Goal: Task Accomplishment & Management: Use online tool/utility

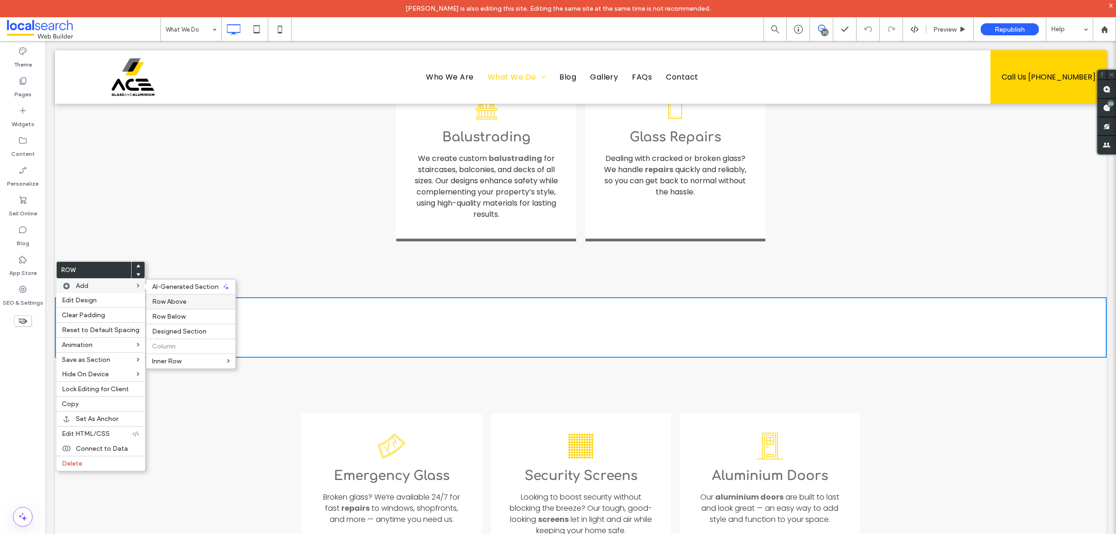
click at [168, 305] on span "Row Above" at bounding box center [169, 302] width 34 height 8
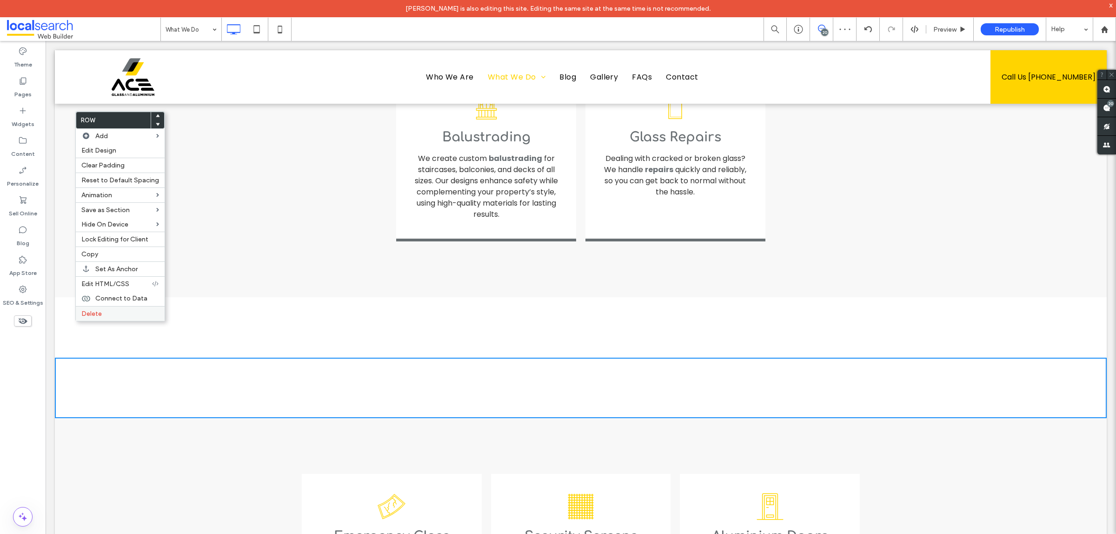
click at [84, 318] on span "Delete" at bounding box center [91, 314] width 20 height 8
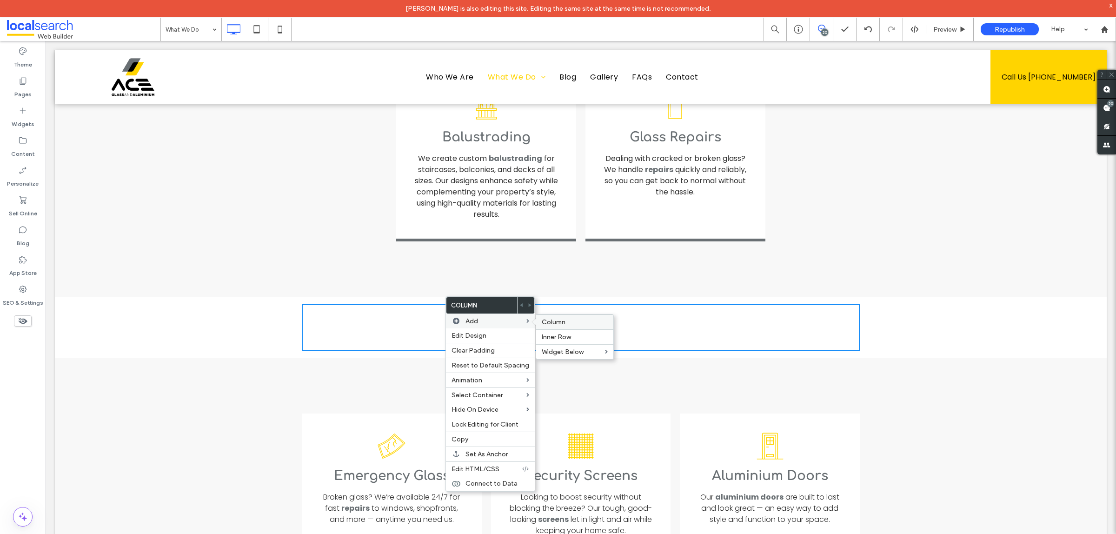
click at [551, 324] on span "Column" at bounding box center [554, 322] width 24 height 8
click at [629, 304] on div "Click To Paste Click To Paste" at bounding box center [720, 327] width 279 height 46
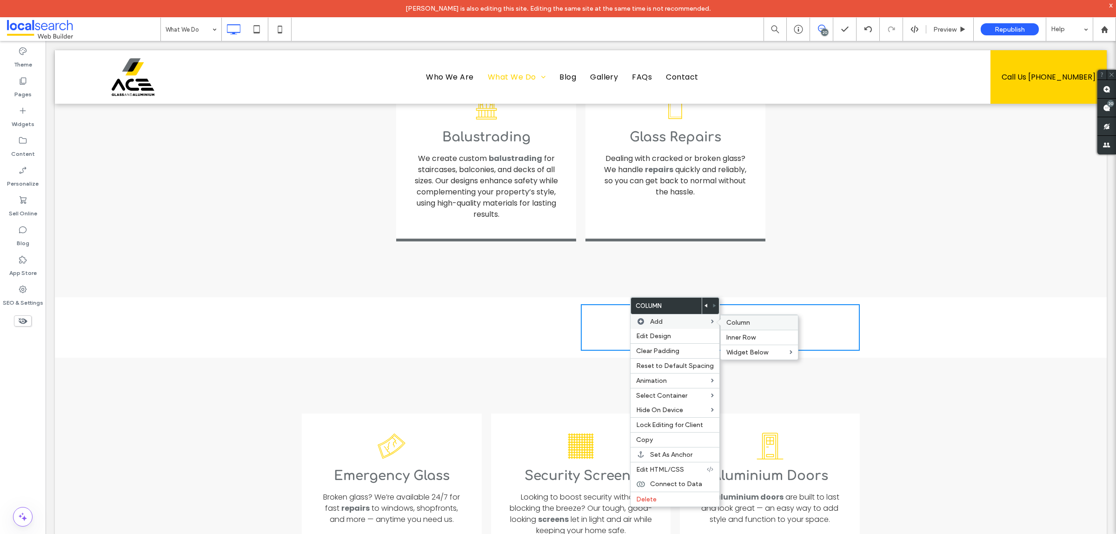
click at [735, 324] on span "Column" at bounding box center [738, 323] width 24 height 8
click at [759, 297] on div "Click To Paste Click To Paste Click To Paste Click To Paste Click To Paste Clic…" at bounding box center [581, 327] width 1052 height 60
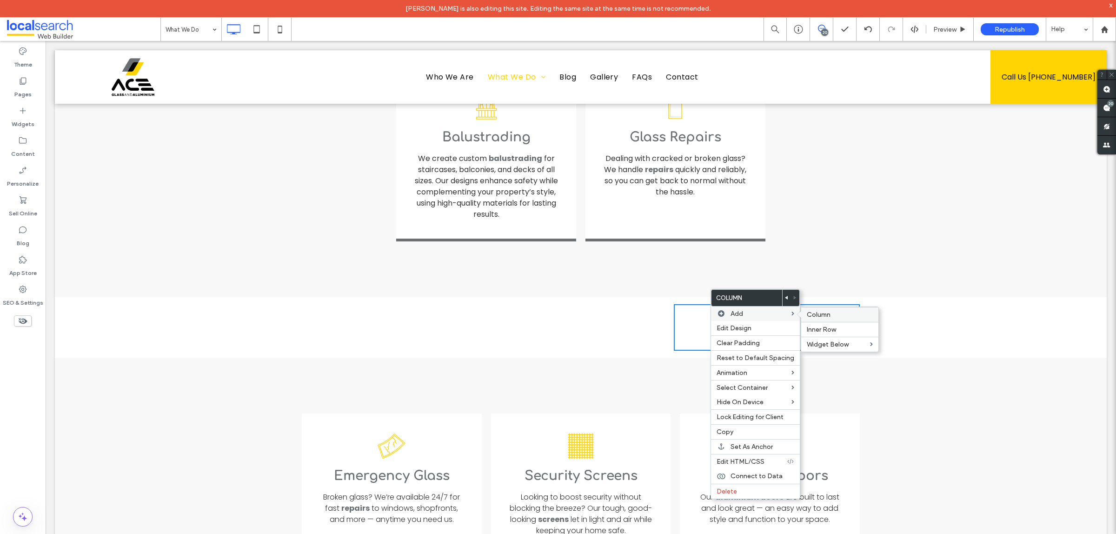
click at [809, 317] on span "Column" at bounding box center [819, 315] width 24 height 8
click at [644, 304] on div "Click To Paste Click To Paste" at bounding box center [650, 327] width 139 height 46
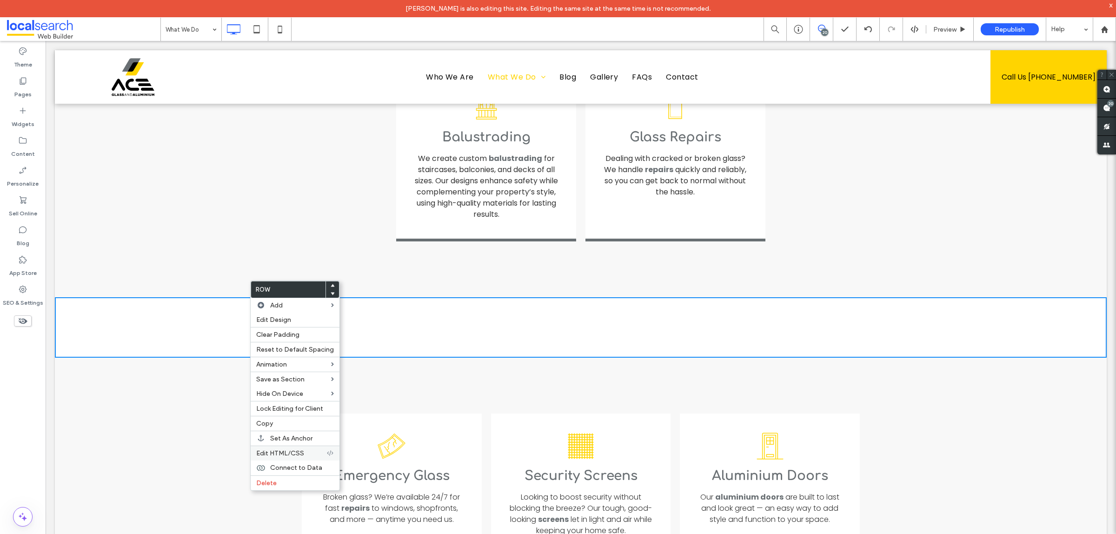
click at [279, 455] on span "Edit HTML/CSS" at bounding box center [280, 453] width 48 height 8
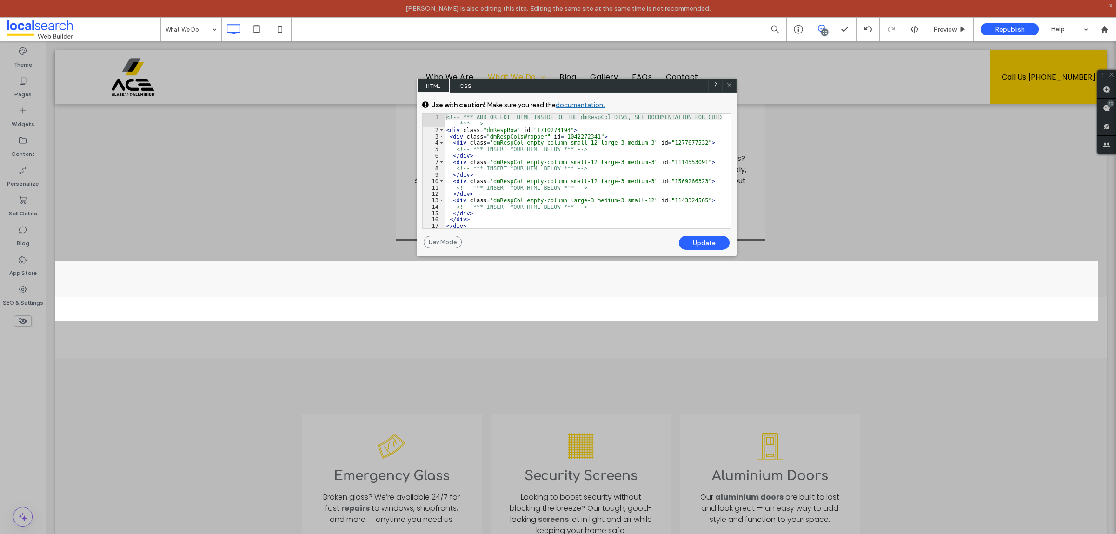
scroll to position [7, 0]
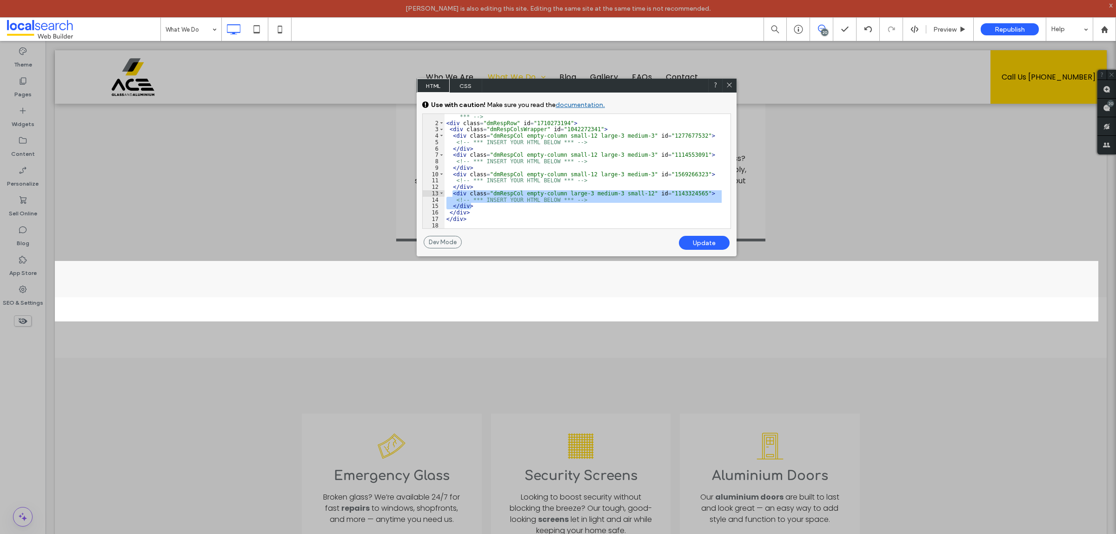
drag, startPoint x: 481, startPoint y: 205, endPoint x: 452, endPoint y: 194, distance: 31.6
click at [452, 194] on div "<!-- *** ADD OR EDIT HTML INSIDE OF THE dmRespCol DIVS, SEE DOCUMENTATION FOR G…" at bounding box center [583, 173] width 277 height 133
click at [486, 206] on div "<!-- *** ADD OR EDIT HTML INSIDE OF THE dmRespCol DIVS, SEE DOCUMENTATION FOR G…" at bounding box center [583, 171] width 277 height 114
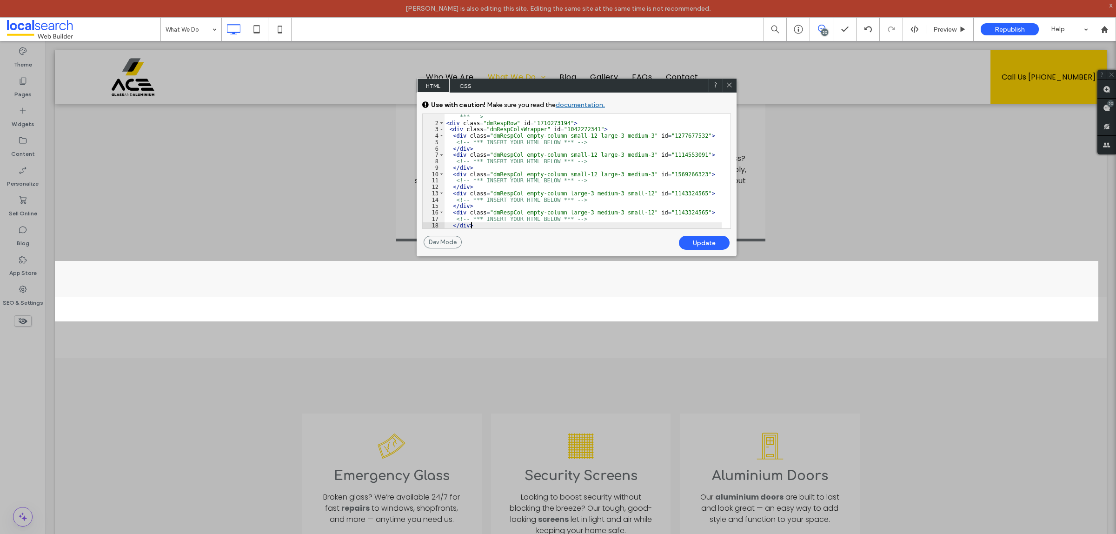
click at [582, 210] on div "<!-- *** ADD OR EDIT HTML INSIDE OF THE dmRespCol DIVS, SEE DOCUMENTATION FOR G…" at bounding box center [583, 173] width 277 height 133
click at [684, 210] on div "<!-- *** ADD OR EDIT HTML INSIDE OF THE dmRespCol DIVS, SEE DOCUMENTATION FOR G…" at bounding box center [583, 173] width 277 height 133
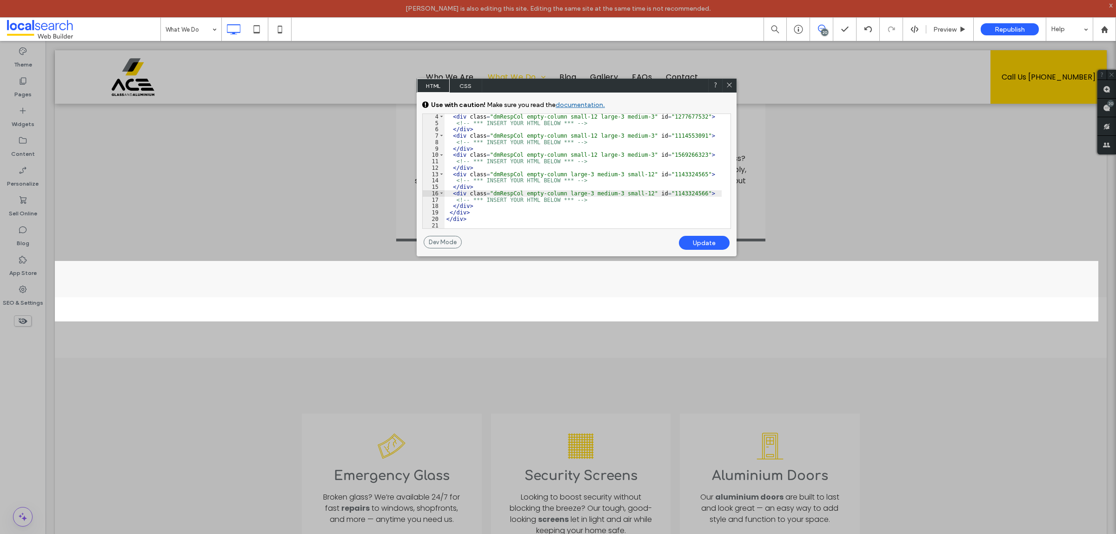
click at [498, 206] on div "< div class = "dmRespCol empty-column small-12 large-3 medium-3" id = "12776775…" at bounding box center [583, 176] width 277 height 127
click at [685, 213] on div "< div class = "dmRespCol empty-column small-12 large-3 medium-3" id = "12776775…" at bounding box center [583, 176] width 277 height 127
click at [580, 212] on div "< div class = "dmRespCol empty-column small-12 large-3 medium-3" id = "12776775…" at bounding box center [583, 176] width 277 height 127
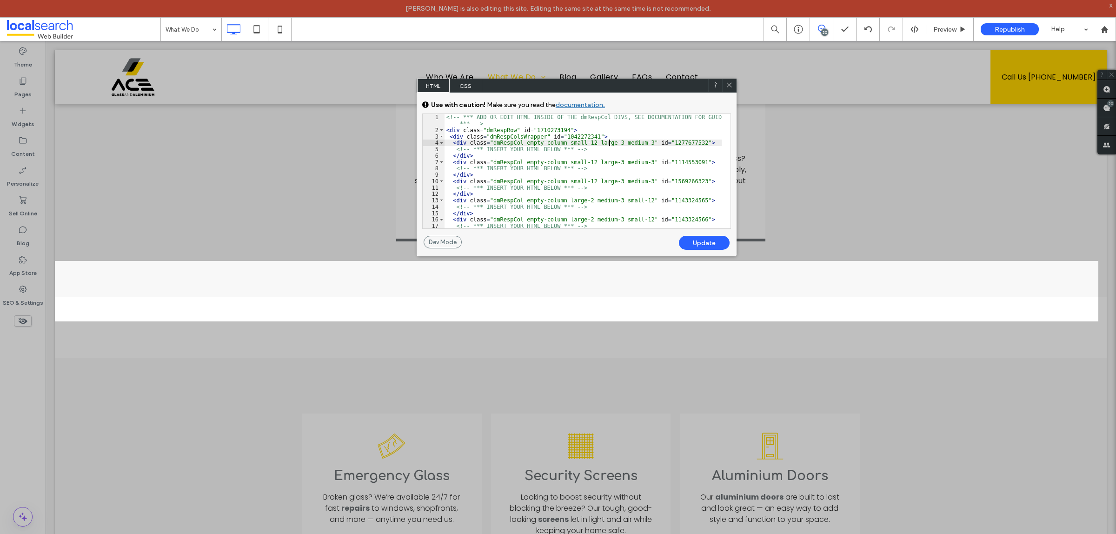
click at [608, 144] on div "<!-- *** ADD OR EDIT HTML INSIDE OF THE dmRespCol DIVS, SEE DOCUMENTATION FOR G…" at bounding box center [583, 180] width 277 height 133
click at [694, 243] on div "Update" at bounding box center [704, 243] width 51 height 14
drag, startPoint x: 586, startPoint y: 130, endPoint x: 514, endPoint y: 131, distance: 72.1
click at [514, 131] on div "<!-- *** ADD OR EDIT HTML INSIDE OF THE dmRespCol DIVS, SEE DOCUMENTATION FOR G…" at bounding box center [583, 180] width 277 height 133
click at [703, 238] on div "Update" at bounding box center [704, 243] width 51 height 14
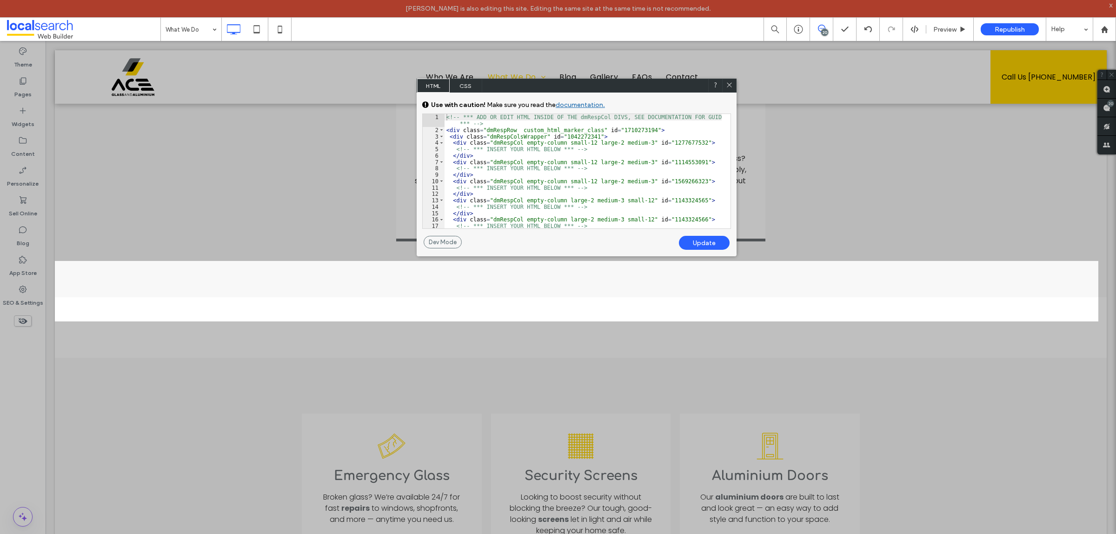
drag, startPoint x: 726, startPoint y: 86, endPoint x: 502, endPoint y: 106, distance: 225.0
click at [726, 86] on icon at bounding box center [729, 84] width 7 height 7
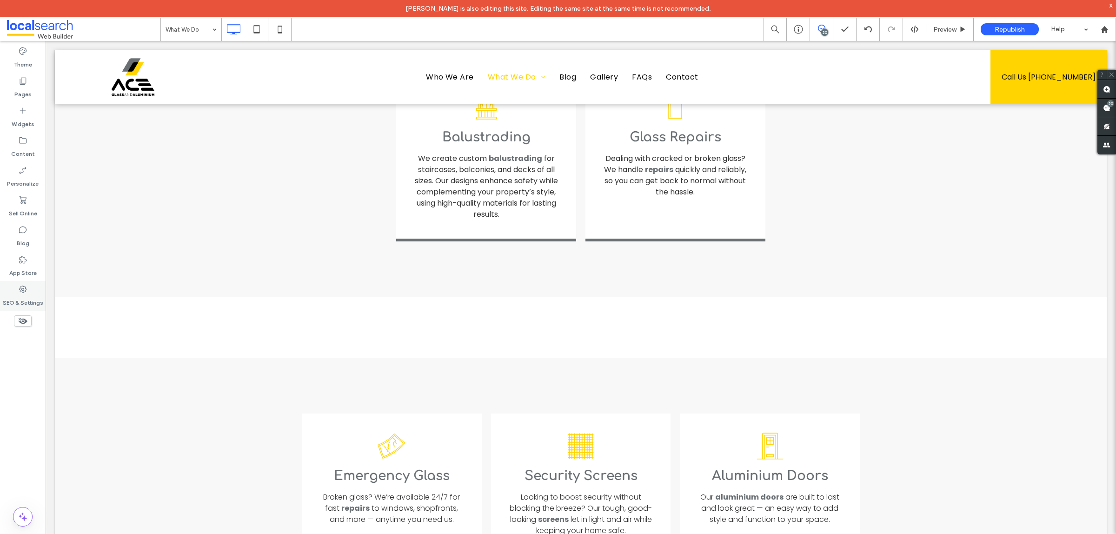
click at [38, 302] on label "SEO & Settings" at bounding box center [23, 300] width 40 height 13
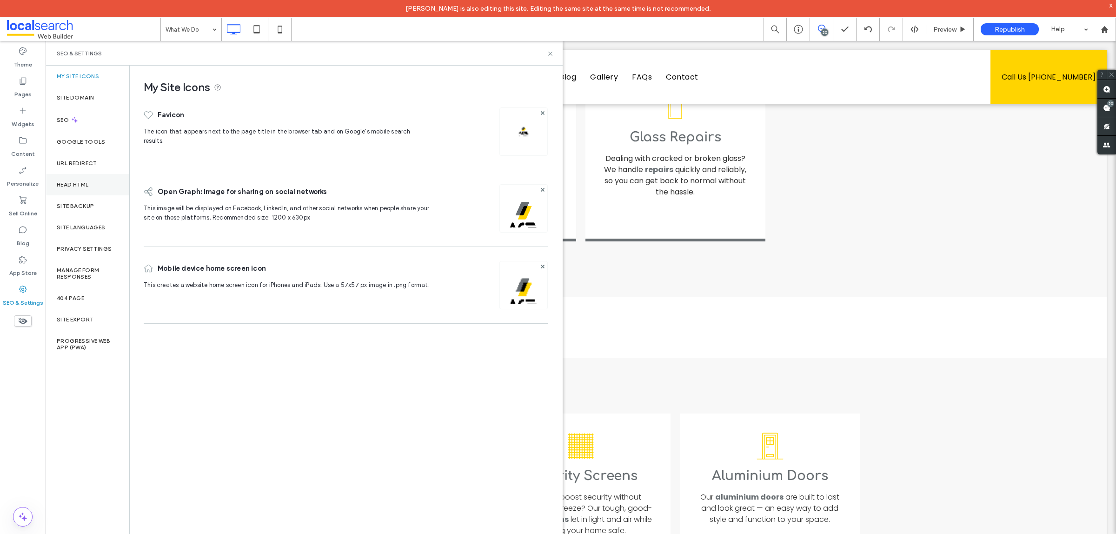
click at [83, 185] on label "Head HTML" at bounding box center [73, 184] width 32 height 7
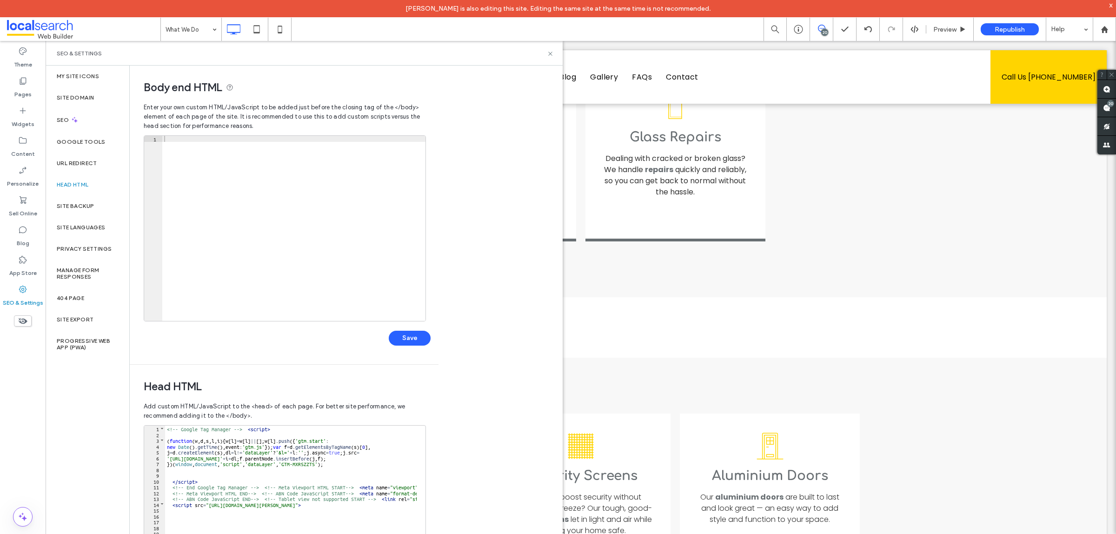
click at [243, 195] on div at bounding box center [293, 234] width 263 height 197
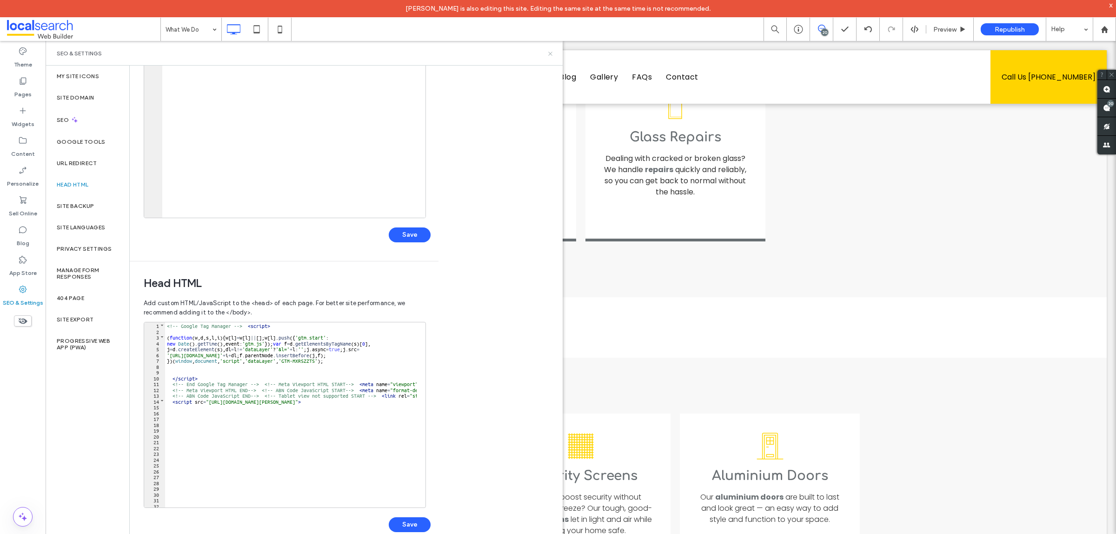
click at [550, 54] on icon at bounding box center [550, 53] width 7 height 7
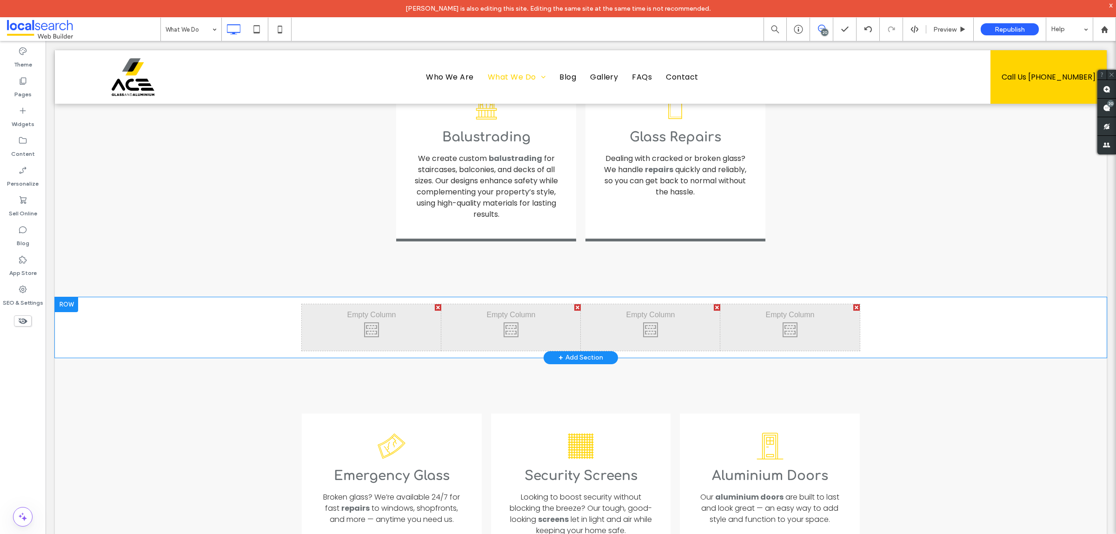
click at [393, 304] on div "Click To Paste Click To Paste" at bounding box center [371, 327] width 139 height 46
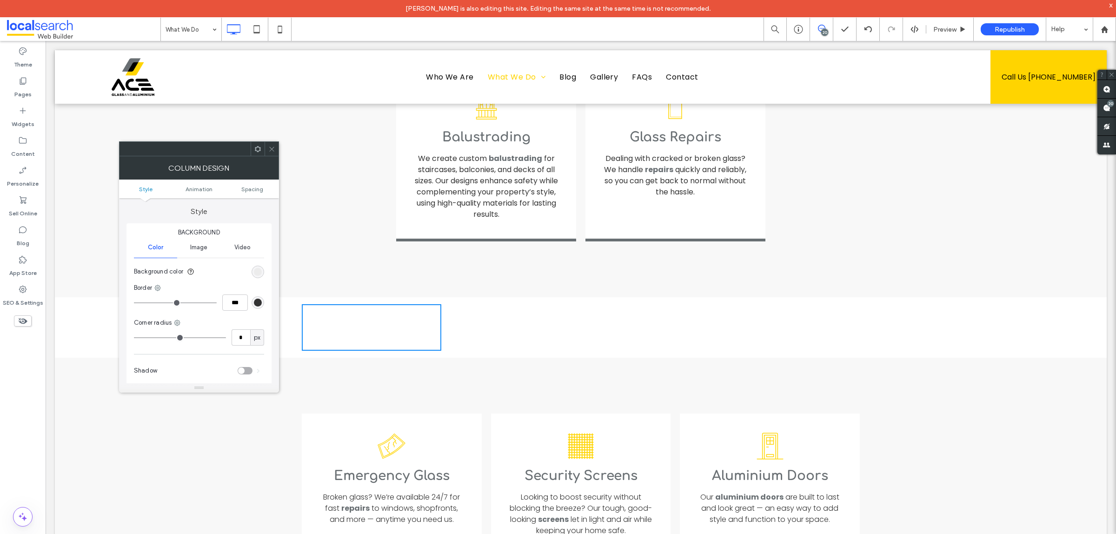
click at [277, 146] on div at bounding box center [272, 149] width 14 height 14
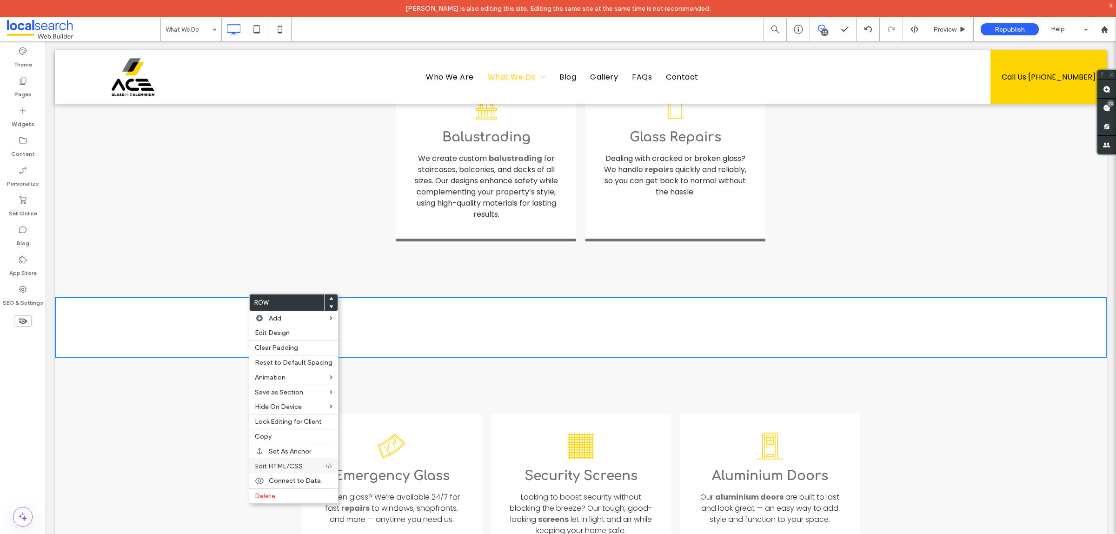
click at [293, 470] on span "Edit HTML/CSS" at bounding box center [279, 466] width 48 height 8
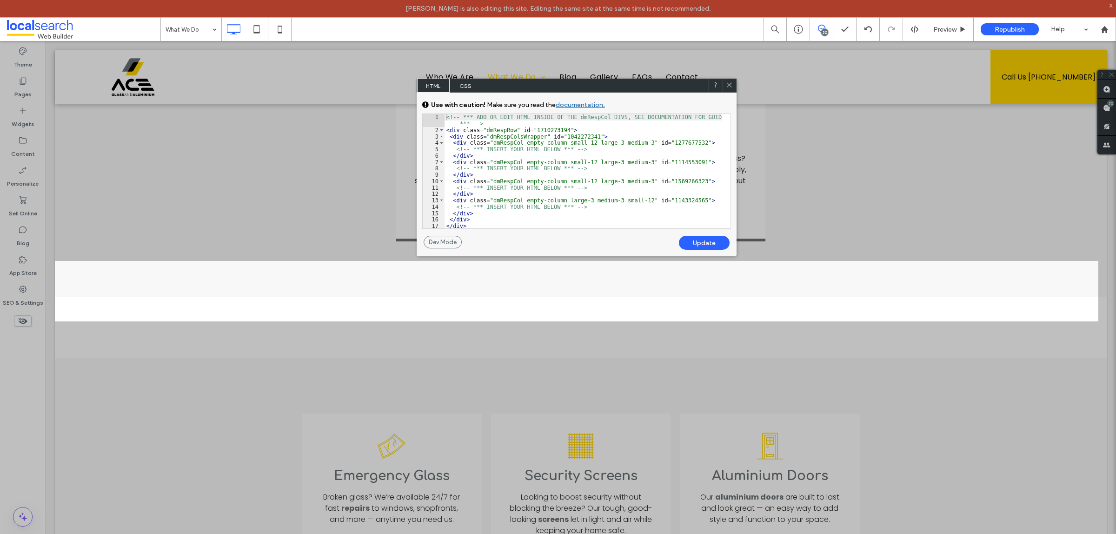
scroll to position [7, 0]
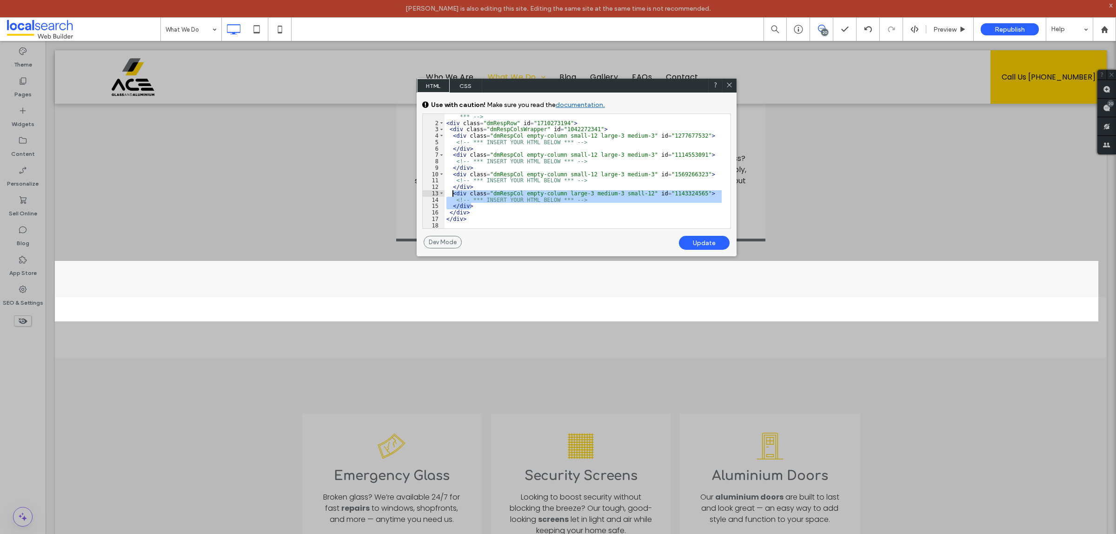
drag, startPoint x: 479, startPoint y: 206, endPoint x: 452, endPoint y: 193, distance: 29.9
click at [452, 193] on div "<!-- *** ADD OR EDIT HTML INSIDE OF THE dmRespCol DIVS, SEE DOCUMENTATION FOR G…" at bounding box center [583, 173] width 277 height 133
click at [486, 207] on div "<!-- *** ADD OR EDIT HTML INSIDE OF THE dmRespCol DIVS, SEE DOCUMENTATION FOR G…" at bounding box center [583, 171] width 277 height 114
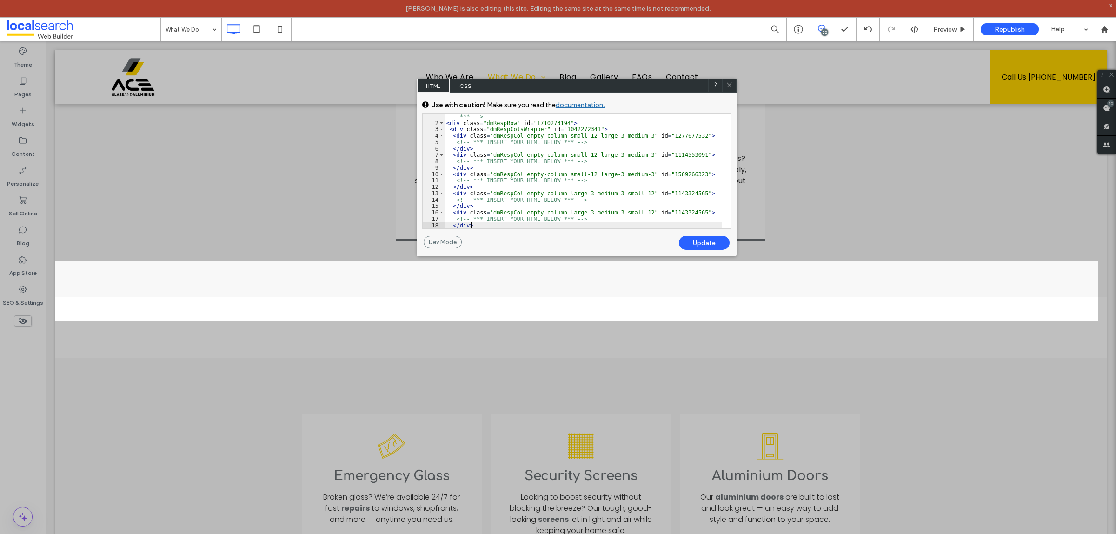
click at [608, 135] on div "<!-- *** ADD OR EDIT HTML INSIDE OF THE dmRespCol DIVS, SEE DOCUMENTATION FOR G…" at bounding box center [583, 173] width 277 height 133
click at [684, 210] on div "<!-- *** ADD OR EDIT HTML INSIDE OF THE dmRespCol DIVS, SEE DOCUMENTATION FOR G…" at bounding box center [583, 173] width 277 height 133
click at [704, 242] on div "Update" at bounding box center [704, 243] width 51 height 14
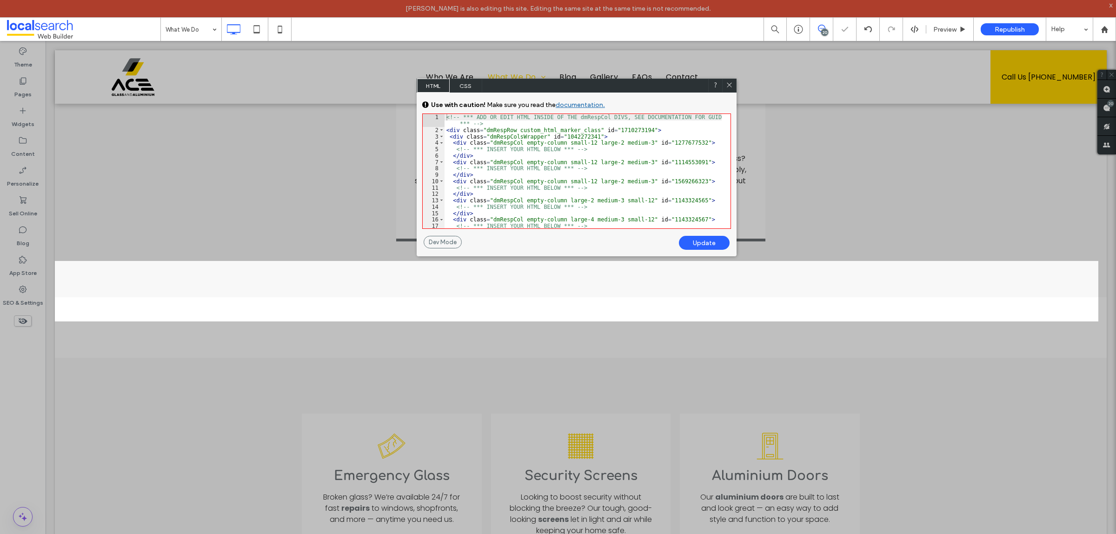
scroll to position [0, 0]
click at [730, 88] on icon at bounding box center [729, 84] width 7 height 7
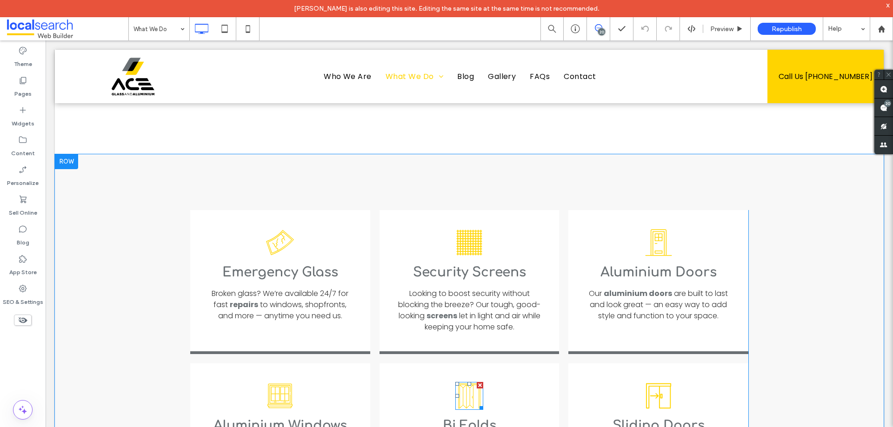
scroll to position [1174, 0]
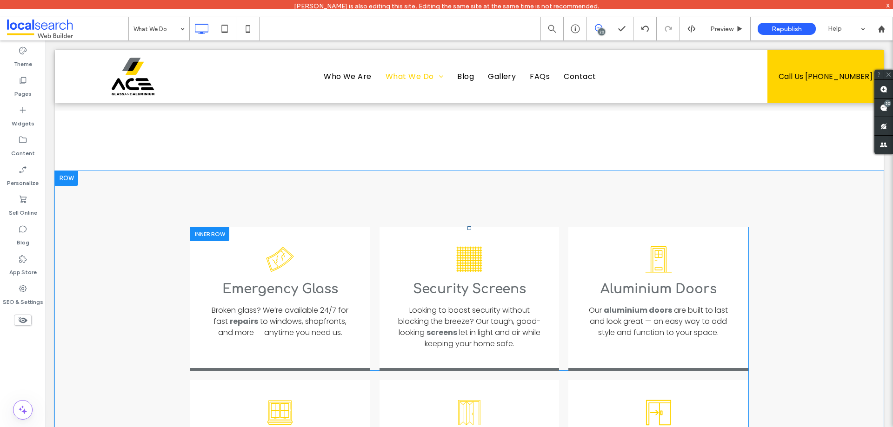
click at [212, 227] on div at bounding box center [209, 234] width 39 height 14
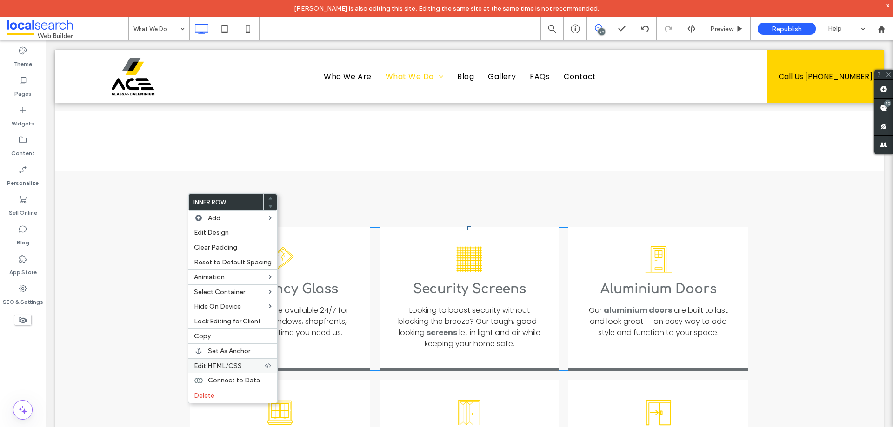
click at [243, 365] on label "Edit HTML/CSS" at bounding box center [229, 366] width 70 height 8
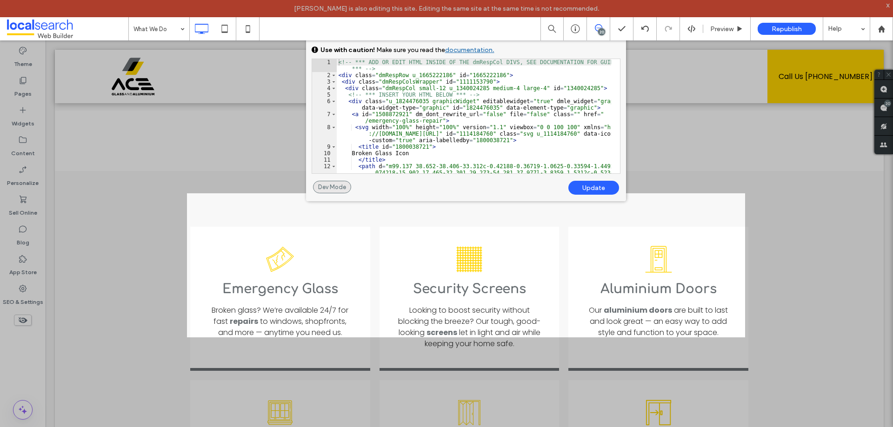
click at [339, 192] on div "Dev Mode" at bounding box center [332, 187] width 38 height 13
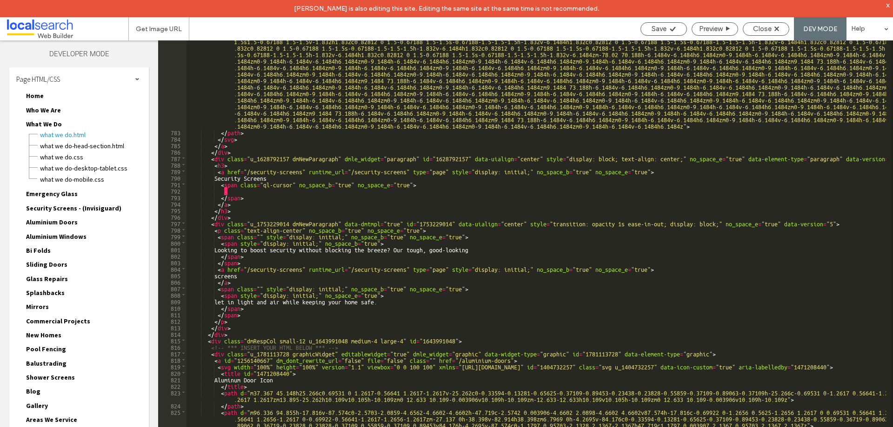
scroll to position [5920, 0]
click at [755, 25] on span "Close" at bounding box center [762, 29] width 19 height 8
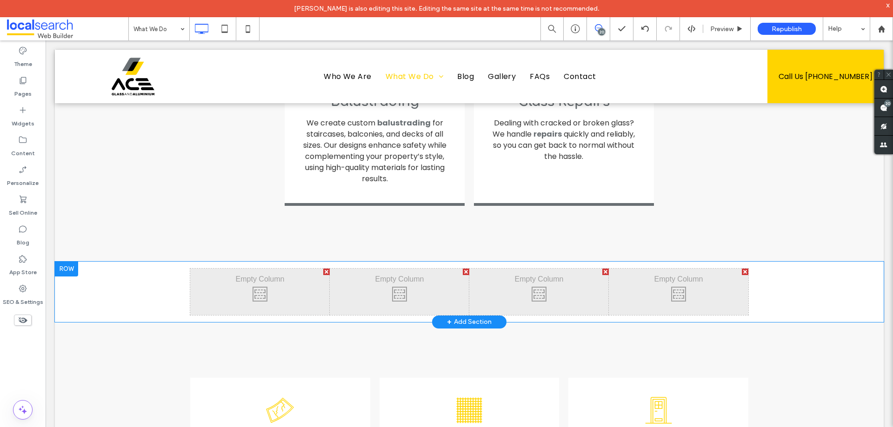
scroll to position [1069, 0]
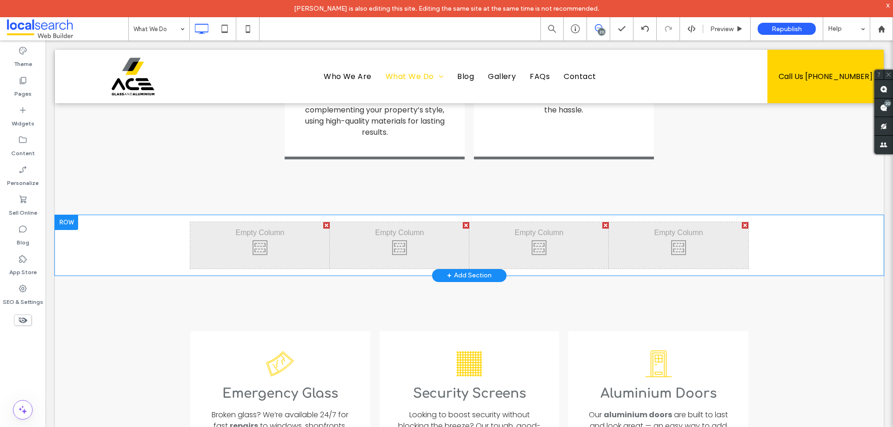
click at [72, 215] on div at bounding box center [66, 222] width 23 height 15
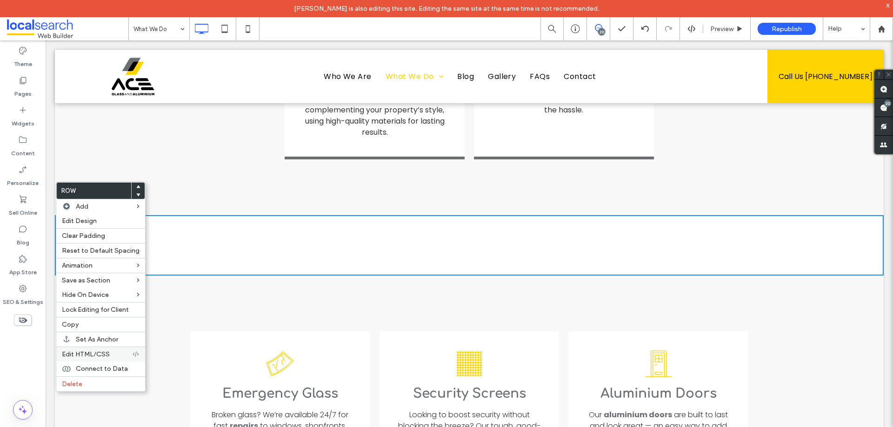
click at [93, 352] on span "Edit HTML/CSS" at bounding box center [86, 355] width 48 height 8
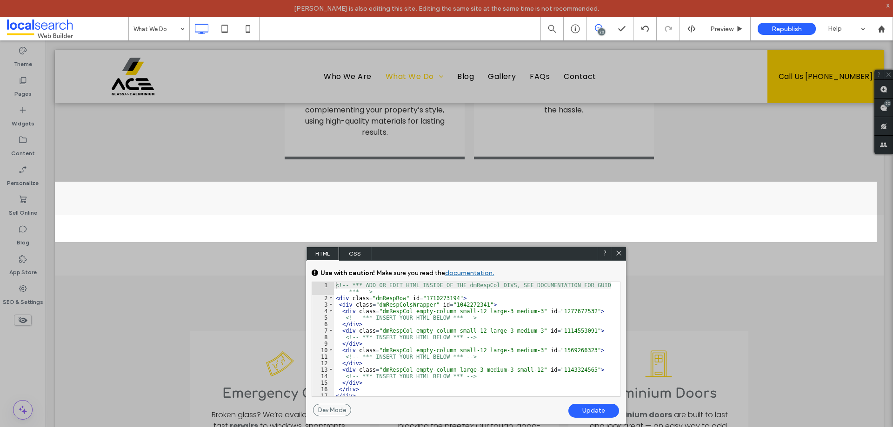
click at [586, 414] on div "Update" at bounding box center [593, 411] width 51 height 14
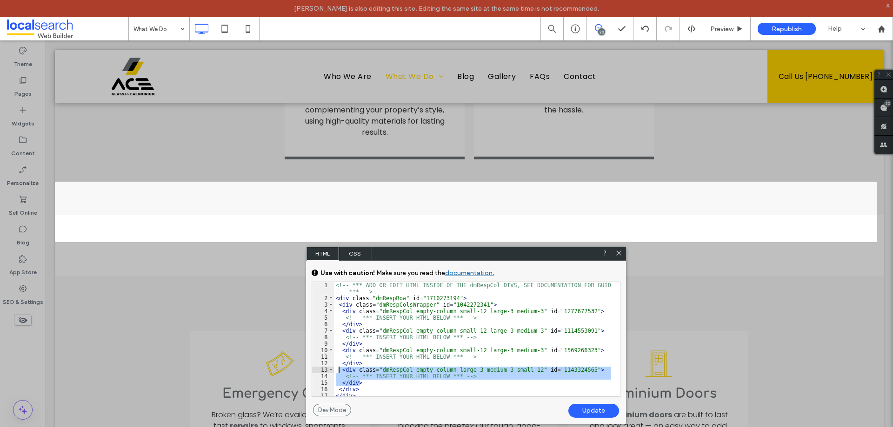
drag, startPoint x: 373, startPoint y: 384, endPoint x: 338, endPoint y: 371, distance: 37.2
click at [338, 371] on div "<!-- *** ADD OR EDIT HTML INSIDE OF THE dmRespCol DIVS, SEE DOCUMENTATION FOR G…" at bounding box center [472, 349] width 277 height 134
click at [365, 382] on div "<!-- *** ADD OR EDIT HTML INSIDE OF THE dmRespCol DIVS, SEE DOCUMENTATION FOR G…" at bounding box center [472, 339] width 277 height 114
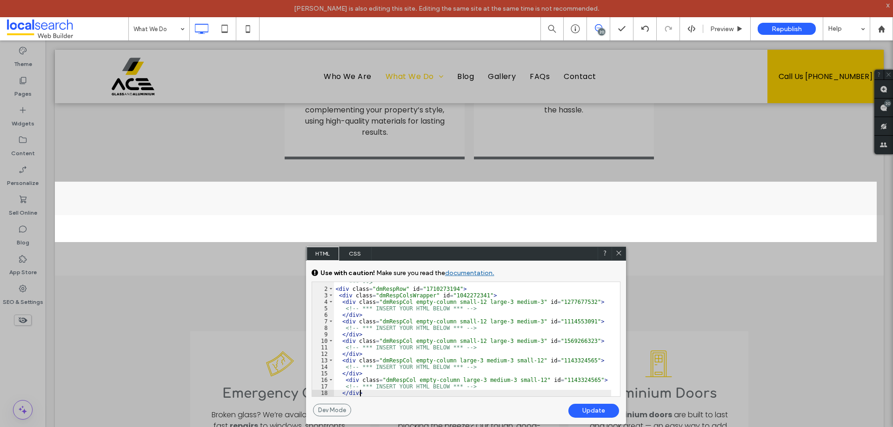
scroll to position [9, 0]
click at [579, 380] on div "<!-- *** ADD OR EDIT HTML INSIDE OF THE dmRespCol DIVS, SEE DOCUMENTATION FOR G…" at bounding box center [472, 340] width 277 height 134
click at [474, 379] on div "<!-- *** ADD OR EDIT HTML INSIDE OF THE dmRespCol DIVS, SEE DOCUMENTATION FOR G…" at bounding box center [472, 340] width 277 height 134
click at [578, 381] on div "<!-- *** ADD OR EDIT HTML INSIDE OF THE dmRespCol DIVS, SEE DOCUMENTATION FOR G…" at bounding box center [472, 340] width 277 height 134
type textarea "**"
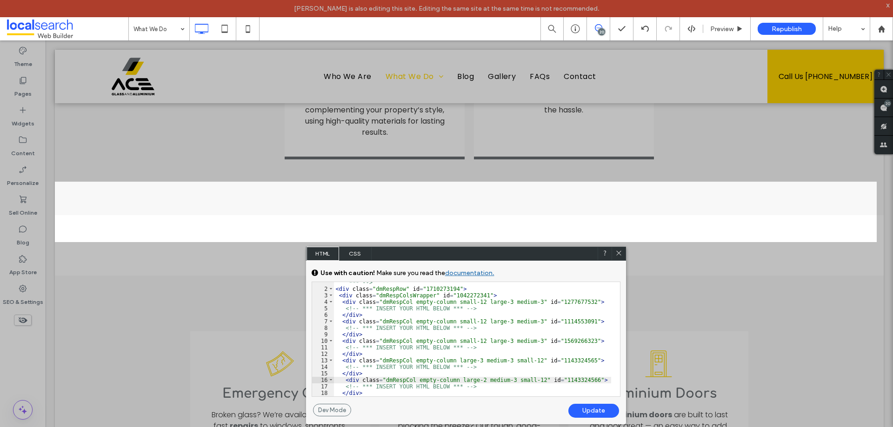
click at [595, 413] on div "Update" at bounding box center [593, 411] width 51 height 14
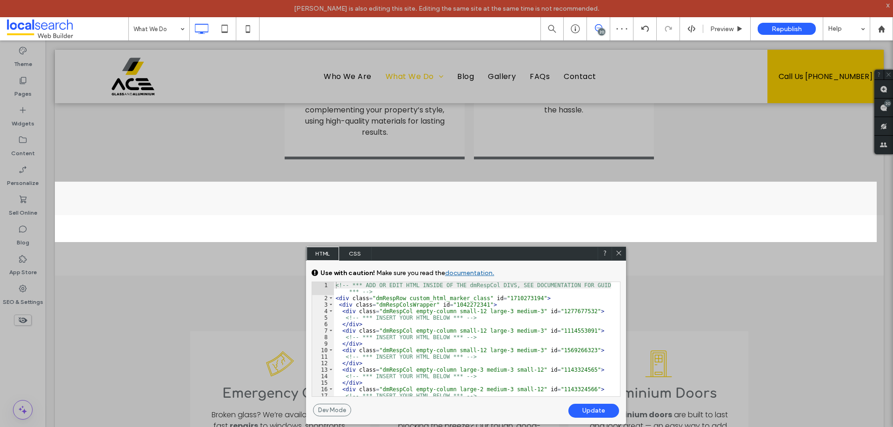
click at [617, 256] on icon at bounding box center [618, 253] width 7 height 7
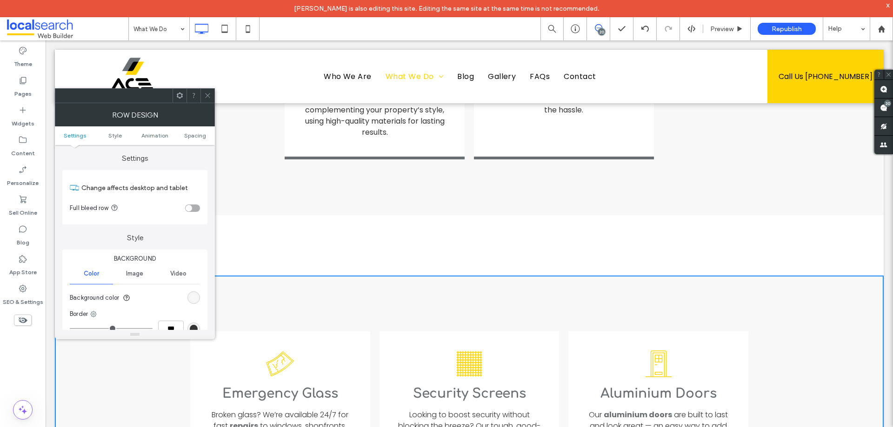
click at [211, 97] on div at bounding box center [207, 96] width 14 height 14
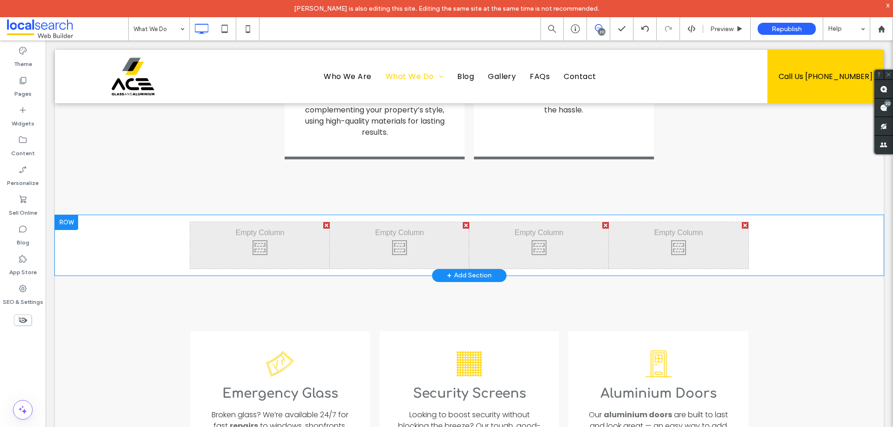
click at [71, 215] on div at bounding box center [66, 222] width 23 height 15
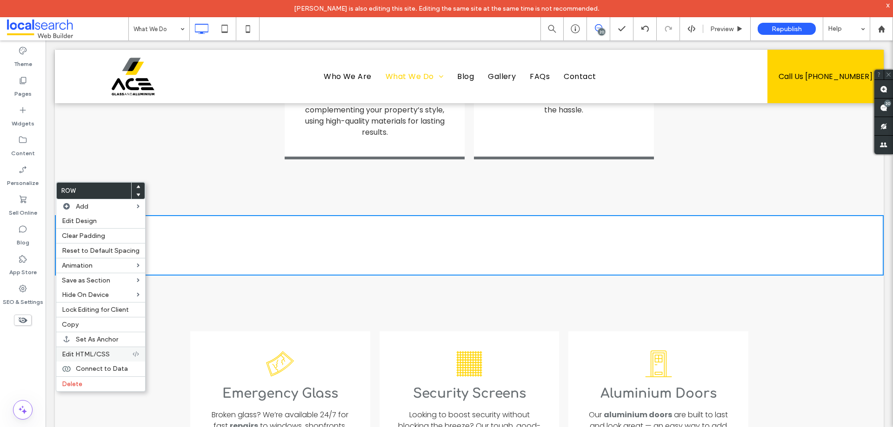
click at [96, 356] on span "Edit HTML/CSS" at bounding box center [86, 355] width 48 height 8
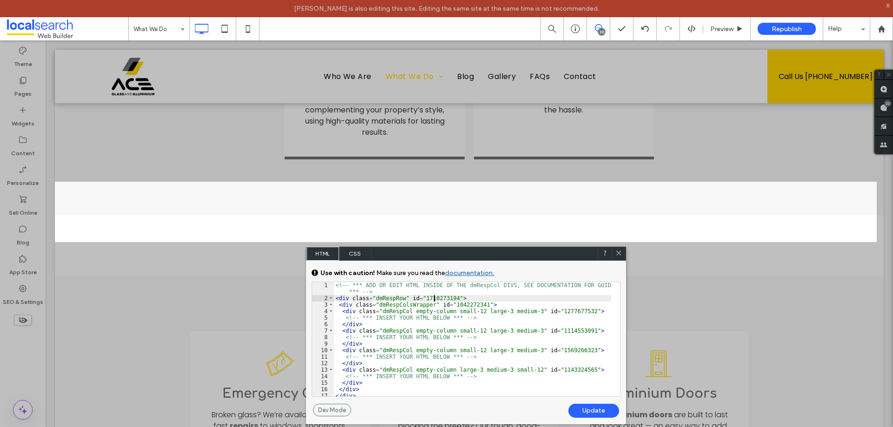
click at [432, 299] on div "<!-- *** ADD OR EDIT HTML INSIDE OF THE dmRespCol DIVS, SEE DOCUMENTATION FOR G…" at bounding box center [472, 349] width 277 height 134
click at [337, 412] on div "Dev Mode" at bounding box center [332, 410] width 38 height 13
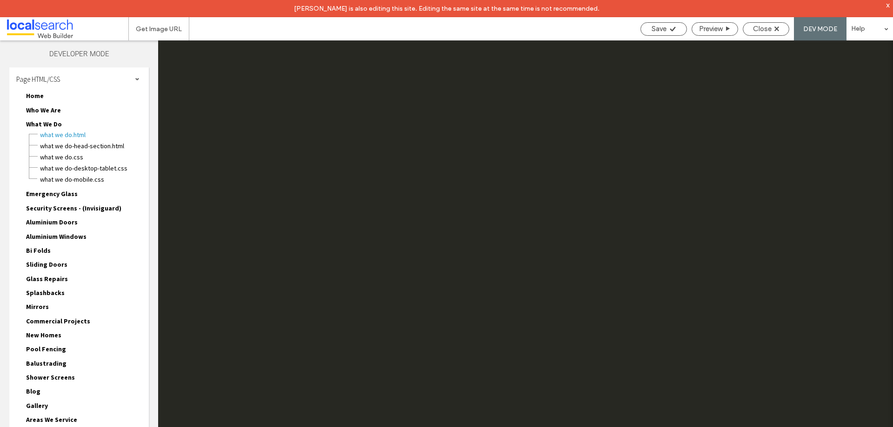
scroll to position [5260, 0]
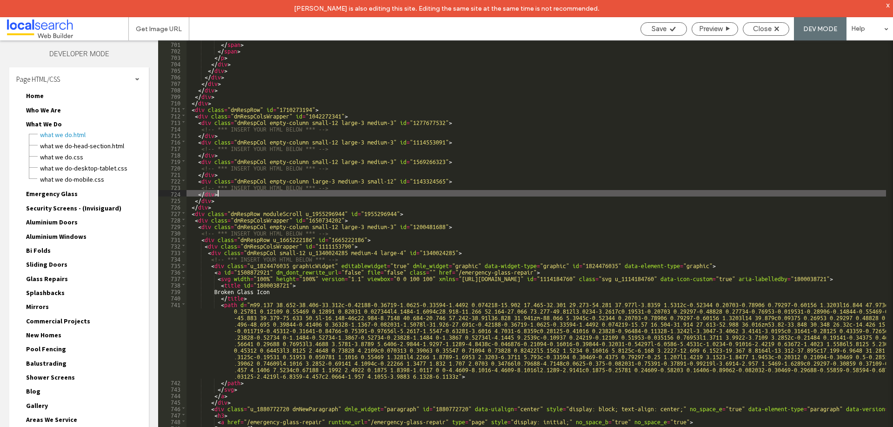
click at [259, 192] on div "</ span > </ span > </ p > </ div > </ div > </ div > </ div > </ div > </ div …" at bounding box center [614, 248] width 857 height 417
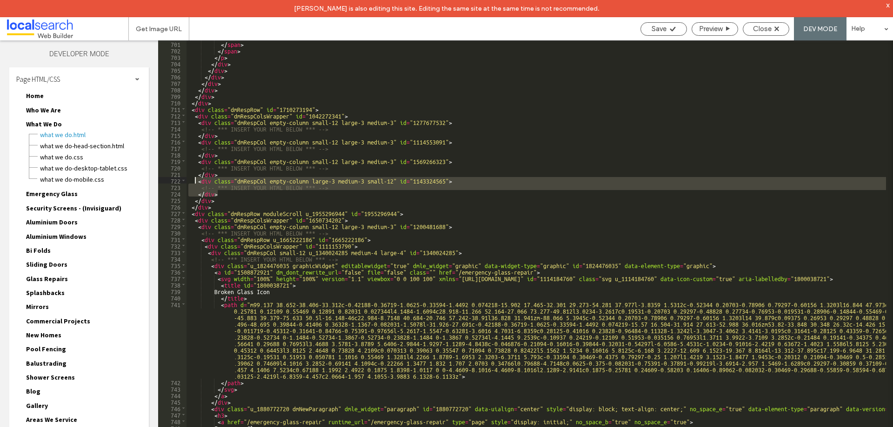
drag, startPoint x: 228, startPoint y: 194, endPoint x: 194, endPoint y: 179, distance: 37.3
click at [194, 179] on div "</ span > </ span > </ p > </ div > </ div > </ div > </ div > </ div > </ div …" at bounding box center [614, 248] width 857 height 417
click at [222, 193] on div "</ span > </ span > </ p > </ div > </ div > </ div > </ div > </ div > </ div …" at bounding box center [535, 242] width 699 height 404
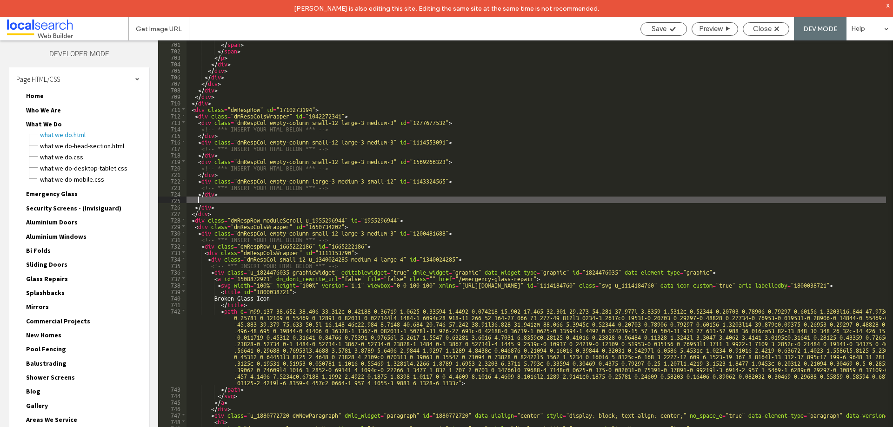
paste textarea
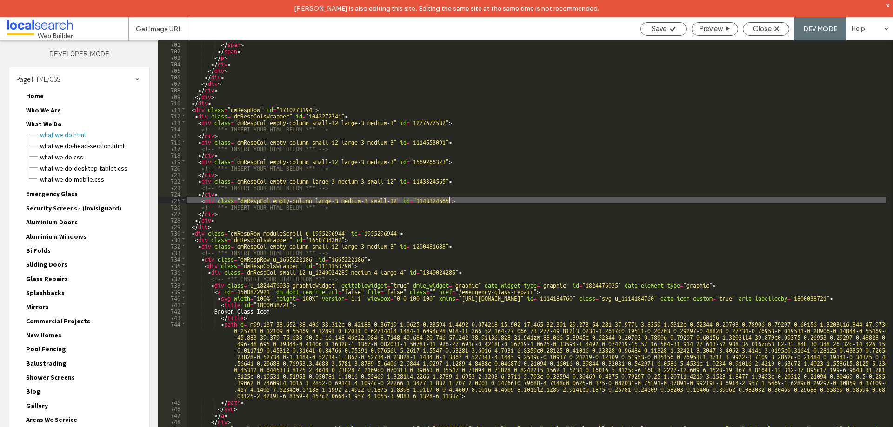
click at [448, 199] on div "</ span > </ span > </ p > </ div > </ div > </ div > </ div > </ div > </ div …" at bounding box center [614, 248] width 857 height 417
click at [338, 202] on div "</ span > </ span > </ p > </ div > </ div > </ div > </ div > </ div > </ div …" at bounding box center [614, 248] width 857 height 417
click at [333, 182] on div "</ span > </ span > </ p > </ div > </ div > </ div > </ div > </ div > </ div …" at bounding box center [614, 248] width 857 height 417
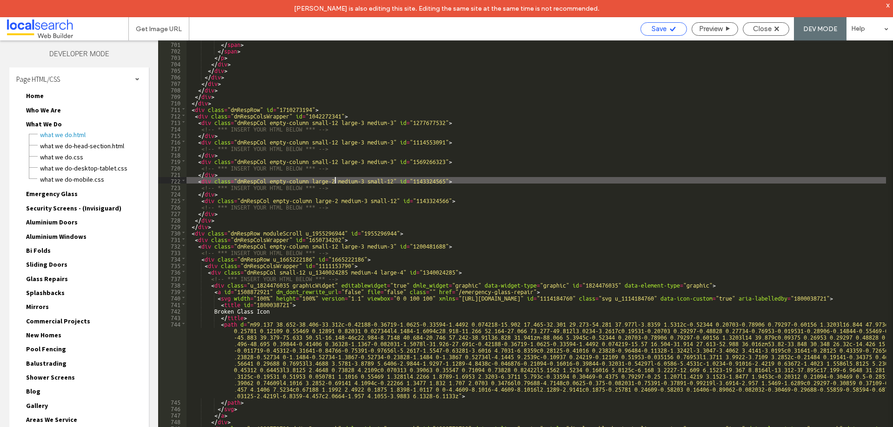
click at [663, 31] on span "Save" at bounding box center [658, 29] width 15 height 8
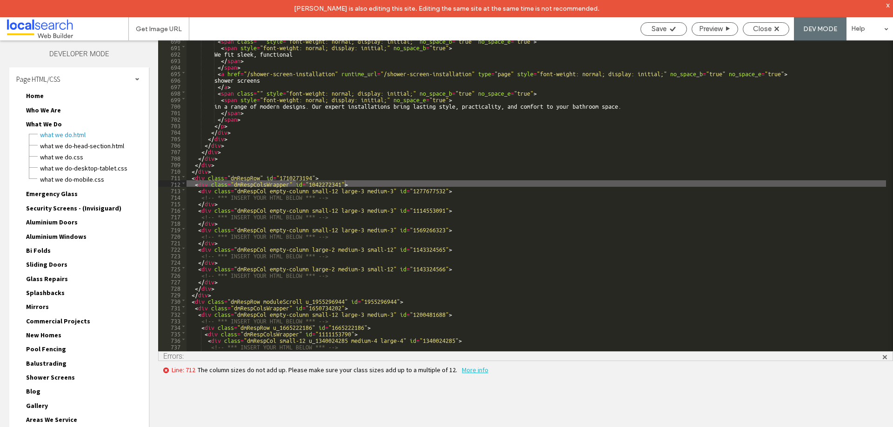
scroll to position [5531, 0]
click at [364, 229] on div "< span class = "" style = "font-weight: normal; display: initial;" no_space_b =…" at bounding box center [535, 199] width 699 height 324
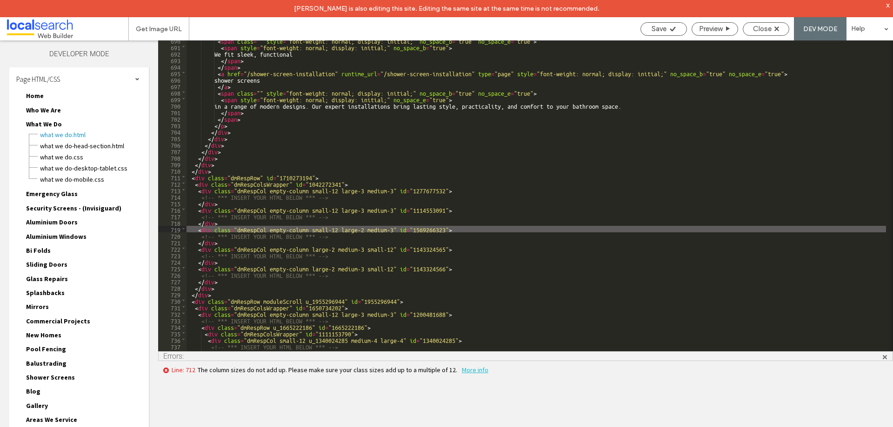
click at [365, 210] on div "< span class = "" style = "font-weight: normal; display: initial;" no_space_b =…" at bounding box center [535, 199] width 699 height 324
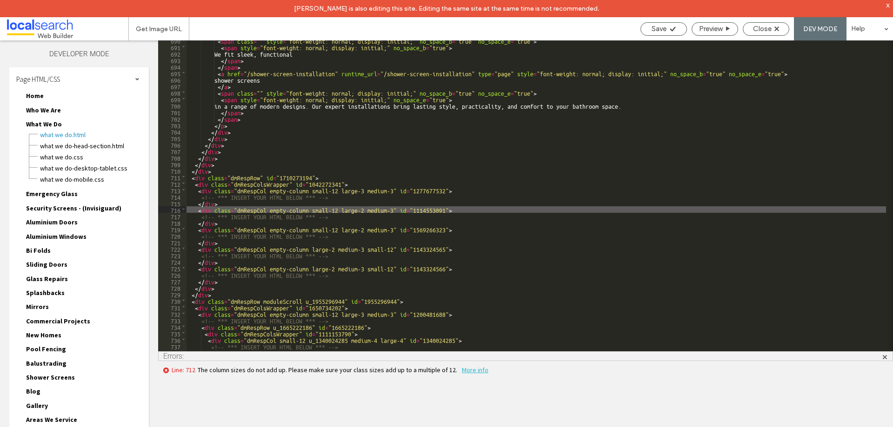
click at [362, 190] on div "< span class = "" style = "font-weight: normal; display: initial;" no_space_b =…" at bounding box center [535, 199] width 699 height 324
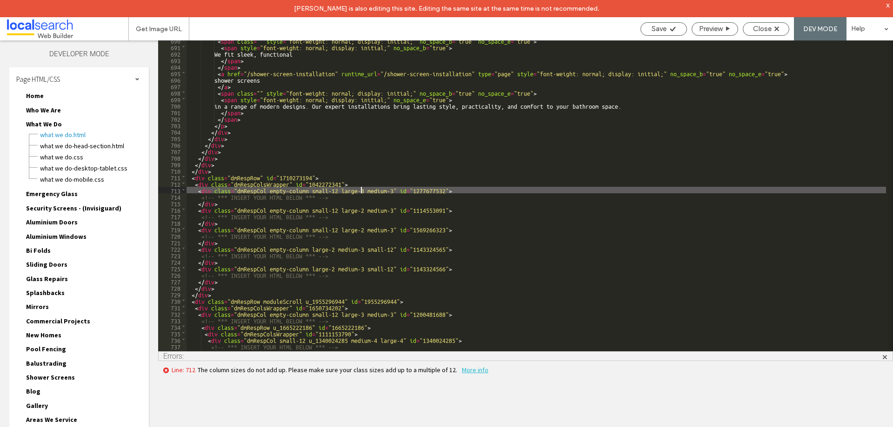
click at [365, 190] on div "< span class = "" style = "font-weight: normal; display: initial;" no_space_b =…" at bounding box center [535, 199] width 699 height 324
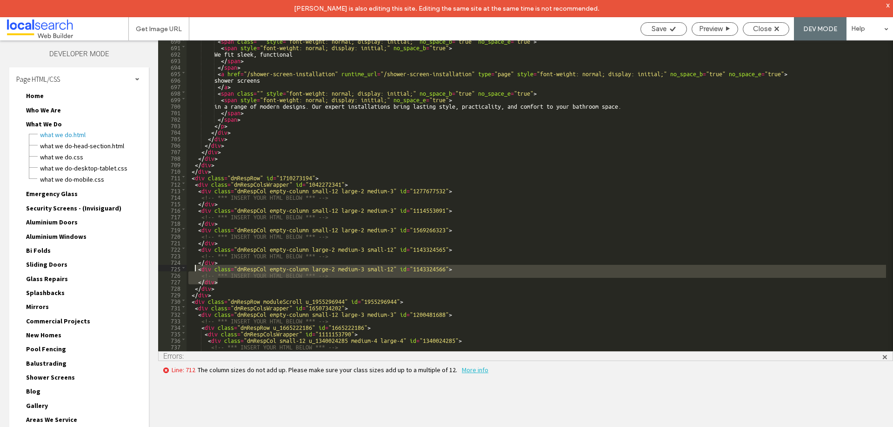
drag, startPoint x: 223, startPoint y: 282, endPoint x: 195, endPoint y: 267, distance: 31.6
click at [195, 267] on div "< span class = "" style = "font-weight: normal; display: initial;" no_space_b =…" at bounding box center [535, 199] width 699 height 324
click at [224, 284] on div "< span class = "" style = "font-weight: normal; display: initial;" no_space_b =…" at bounding box center [535, 195] width 699 height 311
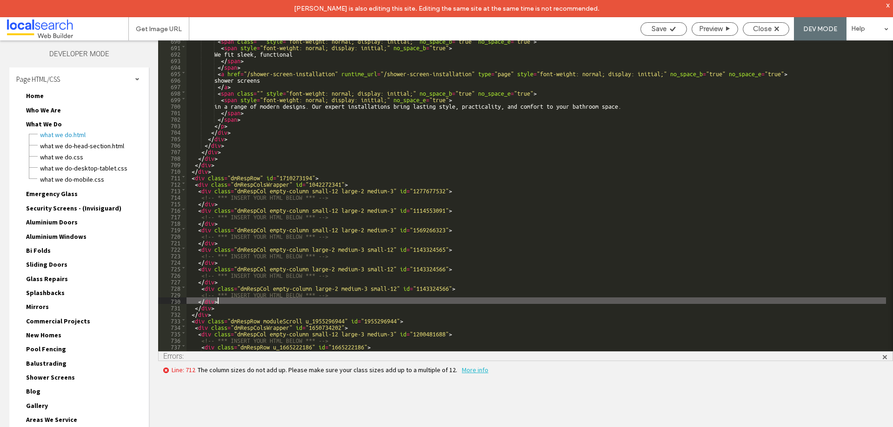
click at [449, 287] on div "< span class = "" style = "font-weight: normal; display: initial;" no_space_b =…" at bounding box center [535, 199] width 699 height 324
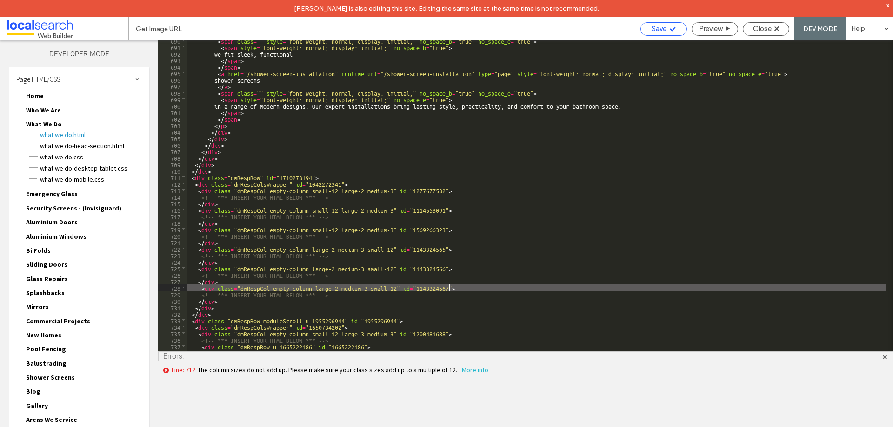
click at [659, 30] on span "Save" at bounding box center [658, 29] width 15 height 8
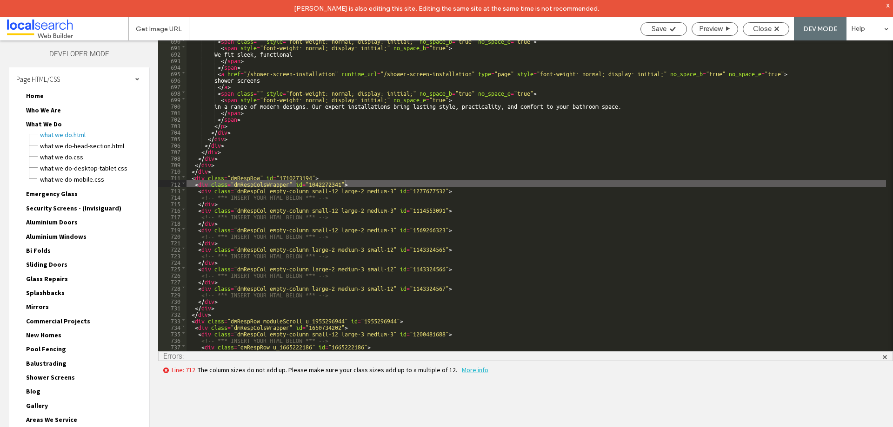
click at [332, 209] on div "< span class = "" style = "font-weight: normal; display: initial;" no_space_b =…" at bounding box center [535, 199] width 699 height 324
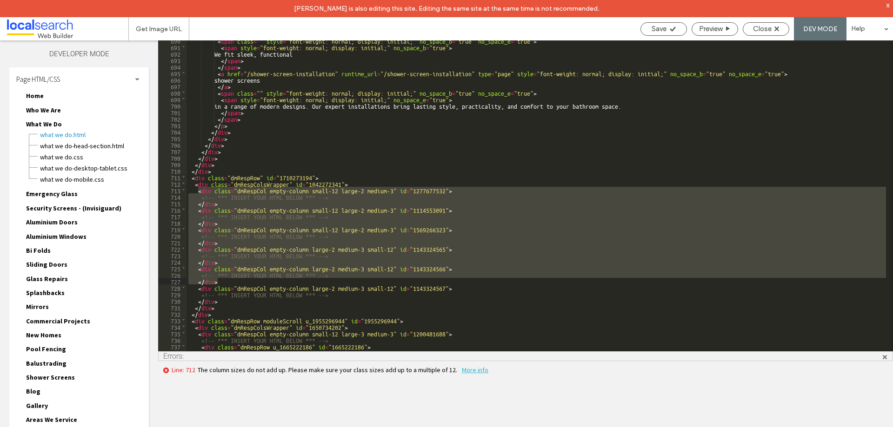
drag, startPoint x: 199, startPoint y: 192, endPoint x: 363, endPoint y: 282, distance: 186.5
click at [363, 282] on div "< span class = "" style = "font-weight: normal; display: initial;" no_space_b =…" at bounding box center [535, 199] width 699 height 324
click at [305, 290] on div "< span class = "" style = "font-weight: normal; display: initial;" no_space_b =…" at bounding box center [535, 199] width 699 height 324
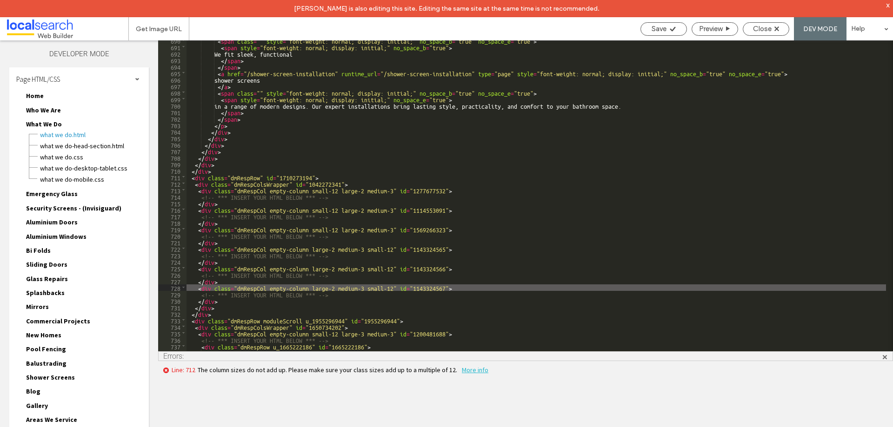
click at [319, 295] on div "< span class = "" style = "font-weight: normal; display: initial;" no_space_b =…" at bounding box center [535, 199] width 699 height 324
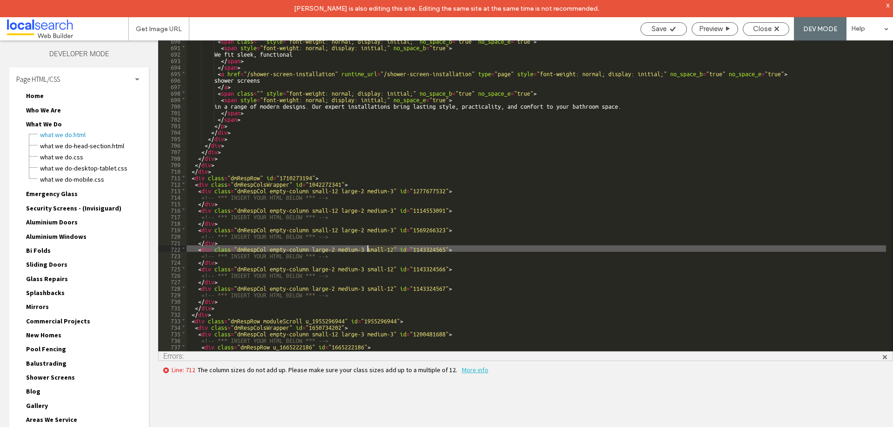
drag, startPoint x: 394, startPoint y: 248, endPoint x: 369, endPoint y: 248, distance: 25.1
click at [369, 248] on div "< span class = "" style = "font-weight: normal; display: initial;" no_space_b =…" at bounding box center [535, 199] width 699 height 324
click at [337, 249] on div "< span class = "" style = "font-weight: normal; display: initial;" no_space_b =…" at bounding box center [535, 199] width 699 height 324
paste textarea
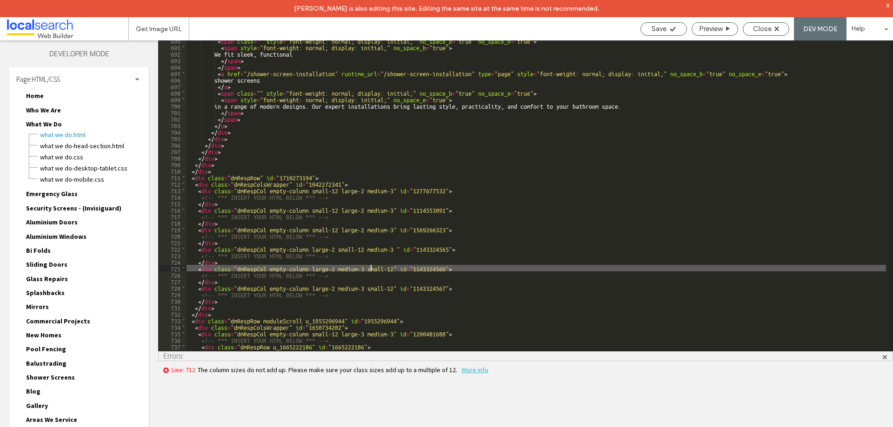
drag, startPoint x: 393, startPoint y: 269, endPoint x: 369, endPoint y: 268, distance: 23.7
click at [369, 268] on div "< span class = "" style = "font-weight: normal; display: initial;" no_space_b =…" at bounding box center [535, 199] width 699 height 324
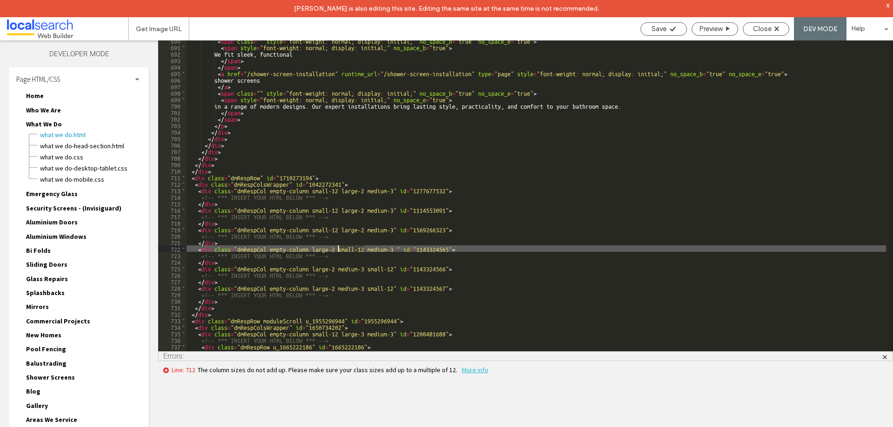
drag, startPoint x: 363, startPoint y: 250, endPoint x: 338, endPoint y: 250, distance: 25.1
click at [338, 250] on div "< span class = "" style = "font-weight: normal; display: initial;" no_space_b =…" at bounding box center [535, 199] width 699 height 324
click at [310, 249] on div "< span class = "" style = "font-weight: normal; display: initial;" no_space_b =…" at bounding box center [535, 199] width 699 height 324
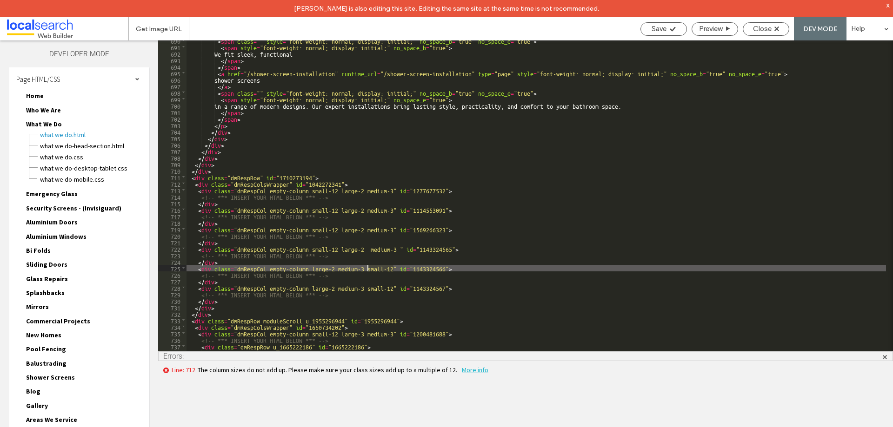
drag, startPoint x: 392, startPoint y: 269, endPoint x: 368, endPoint y: 269, distance: 24.6
click at [368, 269] on div "< span class = "" style = "font-weight: normal; display: initial;" no_space_b =…" at bounding box center [535, 199] width 699 height 324
click at [312, 269] on div "< span class = "" style = "font-weight: normal; display: initial;" no_space_b =…" at bounding box center [535, 199] width 699 height 324
paste textarea
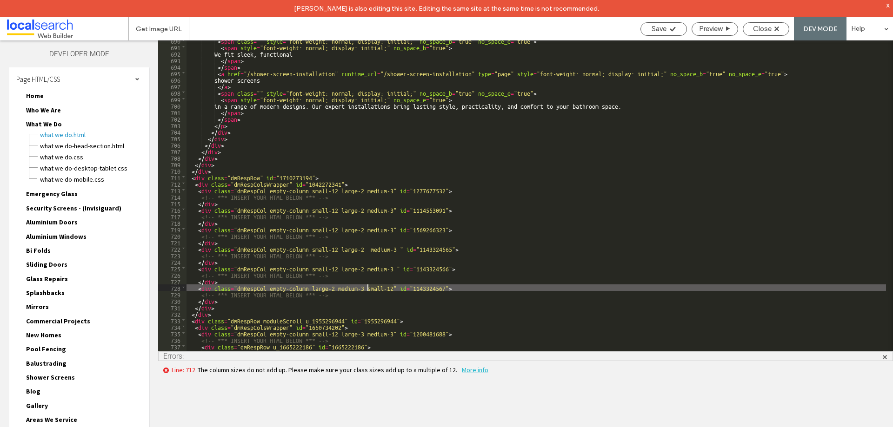
drag, startPoint x: 393, startPoint y: 288, endPoint x: 368, endPoint y: 287, distance: 25.6
click at [368, 287] on div "< span class = "" style = "font-weight: normal; display: initial;" no_space_b =…" at bounding box center [535, 199] width 699 height 324
click at [312, 287] on div "< span class = "" style = "font-weight: normal; display: initial;" no_space_b =…" at bounding box center [535, 199] width 699 height 324
paste textarea
click at [651, 29] on span "Save" at bounding box center [658, 29] width 15 height 8
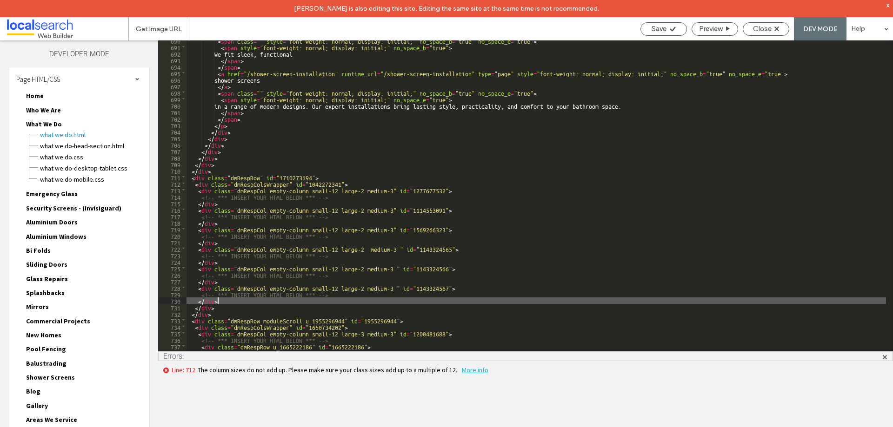
click at [312, 304] on div "< span class = "" style = "font-weight: normal; display: initial;" no_space_b =…" at bounding box center [535, 199] width 699 height 324
click at [651, 33] on span "Save" at bounding box center [658, 29] width 15 height 8
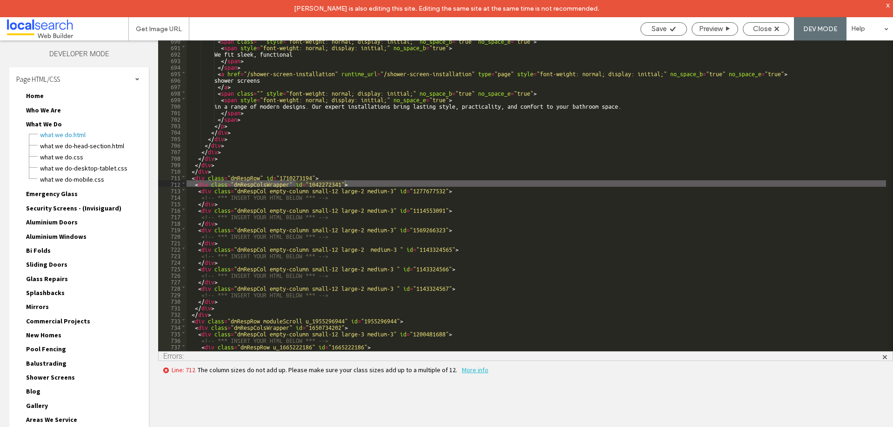
click at [462, 370] on span "More info" at bounding box center [475, 370] width 27 height 8
click at [386, 205] on div "< span class = "" style = "font-weight: normal; display: initial;" no_space_b =…" at bounding box center [535, 199] width 699 height 324
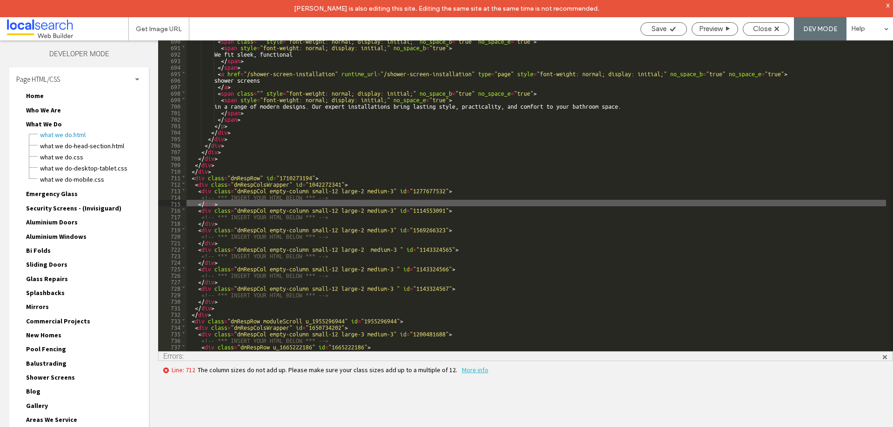
click at [392, 190] on div "< span class = "" style = "font-weight: normal; display: initial;" no_space_b =…" at bounding box center [535, 199] width 699 height 324
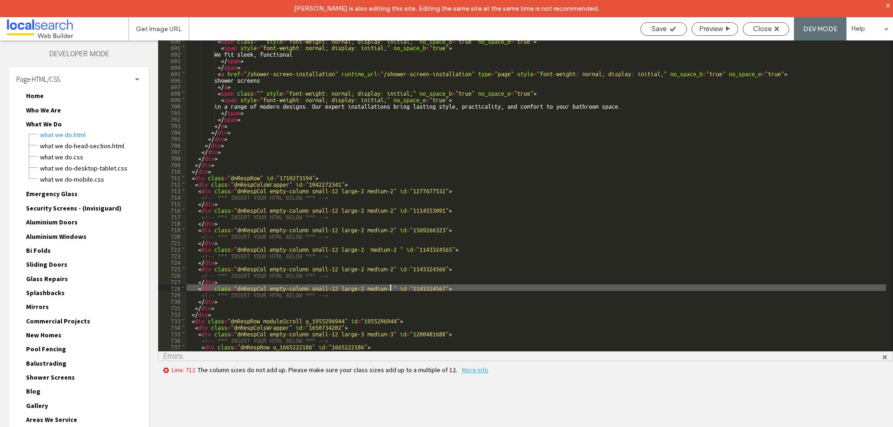
type textarea "**"
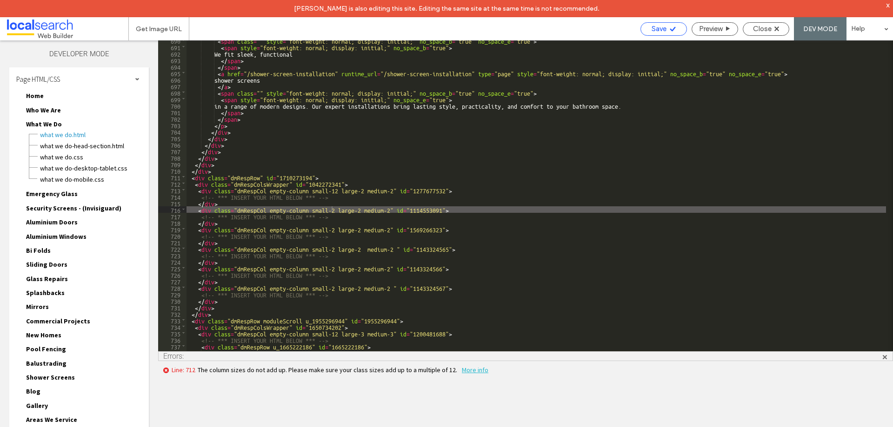
click at [654, 29] on span "Save" at bounding box center [658, 29] width 15 height 8
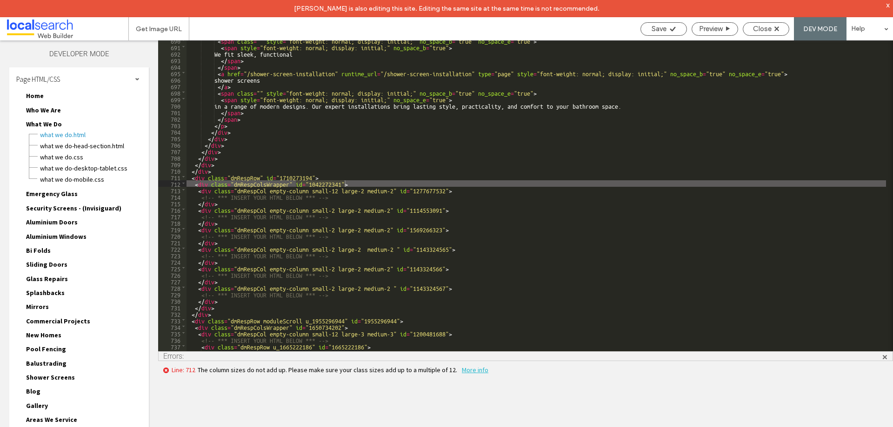
click at [336, 190] on div "< span class = "" style = "font-weight: normal; display: initial;" no_space_b =…" at bounding box center [535, 199] width 699 height 324
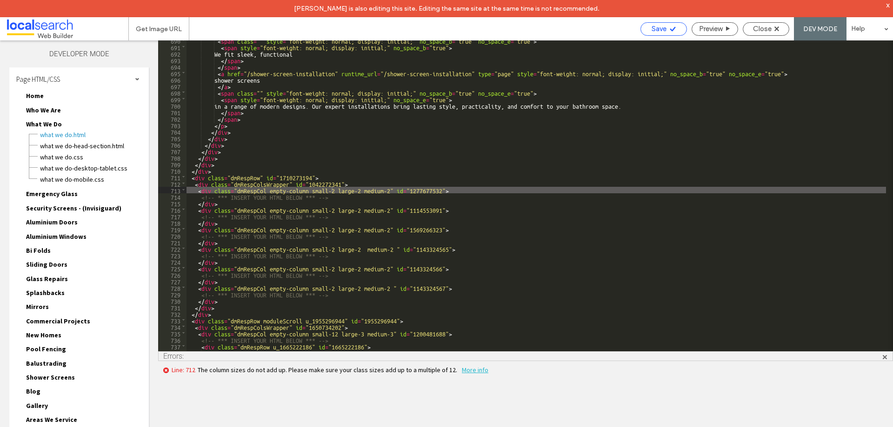
click at [670, 31] on use at bounding box center [673, 29] width 6 height 5
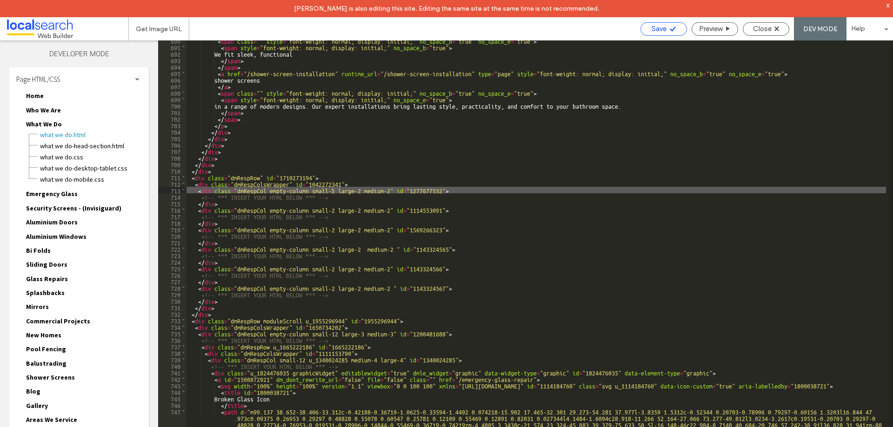
scroll to position [5677, 0]
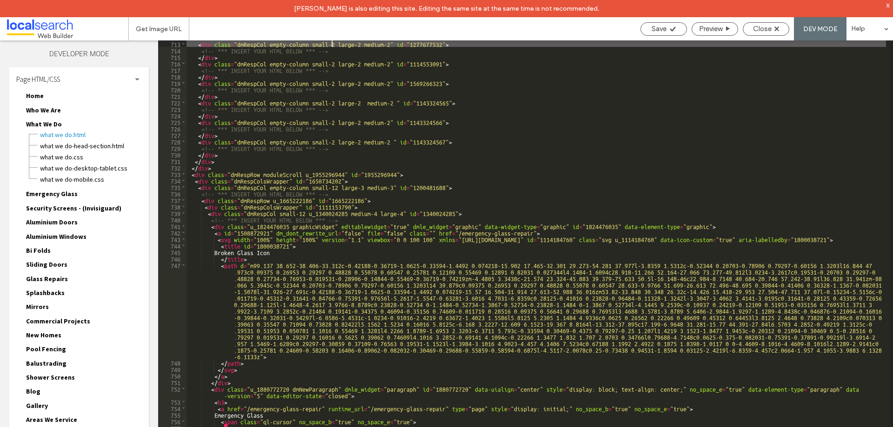
click at [755, 27] on span "Close" at bounding box center [762, 29] width 19 height 8
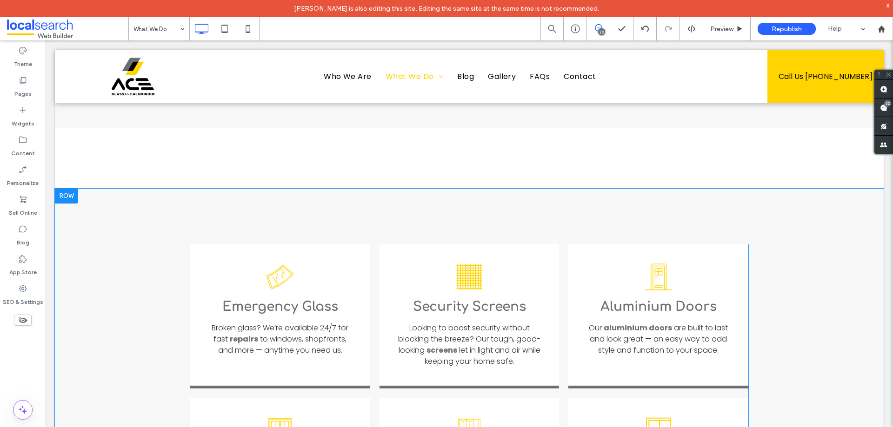
scroll to position [1069, 0]
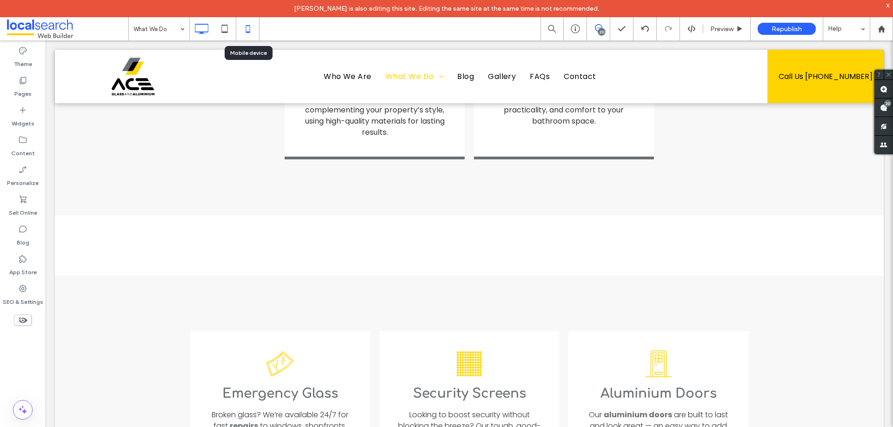
click at [242, 26] on icon at bounding box center [248, 29] width 19 height 19
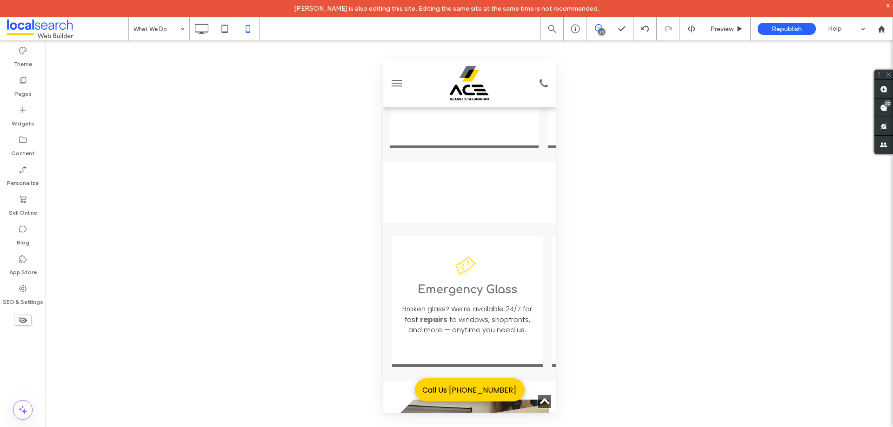
scroll to position [325, 0]
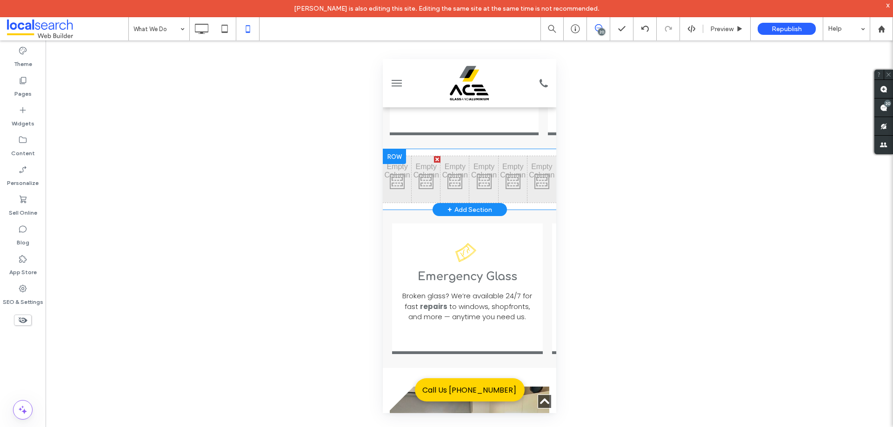
click at [394, 149] on div at bounding box center [393, 156] width 23 height 15
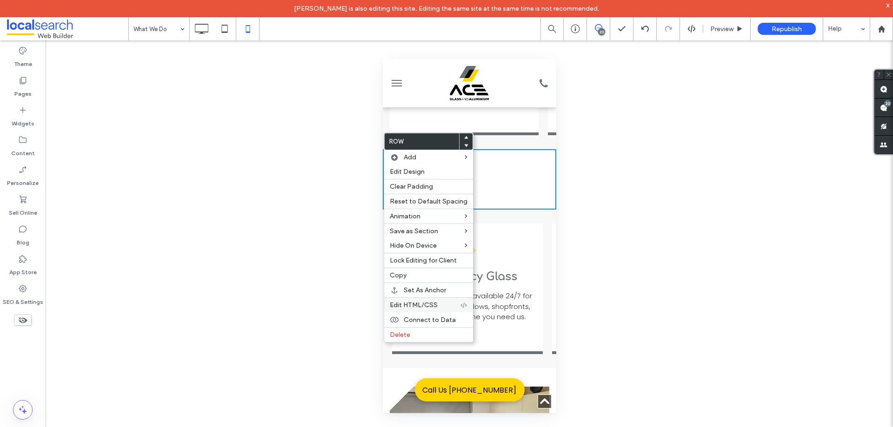
click at [413, 301] on span "Edit HTML/CSS" at bounding box center [414, 305] width 48 height 8
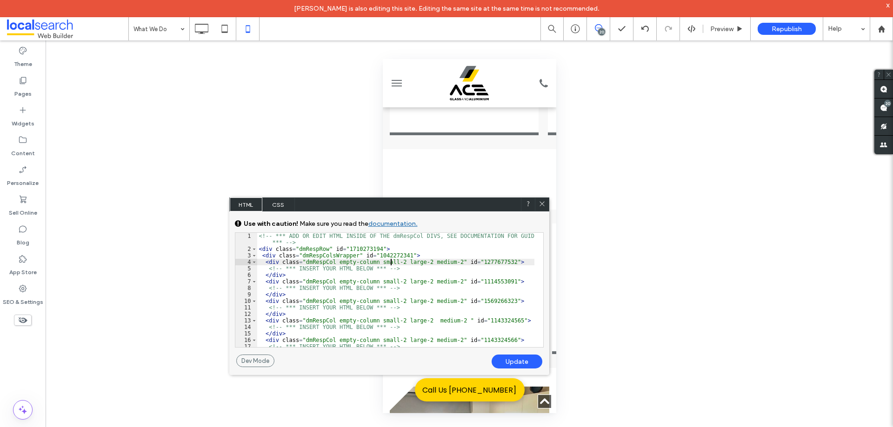
click at [391, 264] on div "<!-- *** ADD OR EDIT HTML INSIDE OF THE dmRespCol DIVS, SEE DOCUMENTATION FOR G…" at bounding box center [395, 300] width 277 height 134
click at [392, 281] on div "<!-- *** ADD OR EDIT HTML INSIDE OF THE dmRespCol DIVS, SEE DOCUMENTATION FOR G…" at bounding box center [395, 300] width 277 height 134
click at [392, 303] on div "<!-- *** ADD OR EDIT HTML INSIDE OF THE dmRespCol DIVS, SEE DOCUMENTATION FOR G…" at bounding box center [395, 300] width 277 height 134
click at [391, 319] on div "<!-- *** ADD OR EDIT HTML INSIDE OF THE dmRespCol DIVS, SEE DOCUMENTATION FOR G…" at bounding box center [395, 300] width 277 height 134
click at [392, 339] on div "<!-- *** ADD OR EDIT HTML INSIDE OF THE dmRespCol DIVS, SEE DOCUMENTATION FOR G…" at bounding box center [395, 300] width 277 height 134
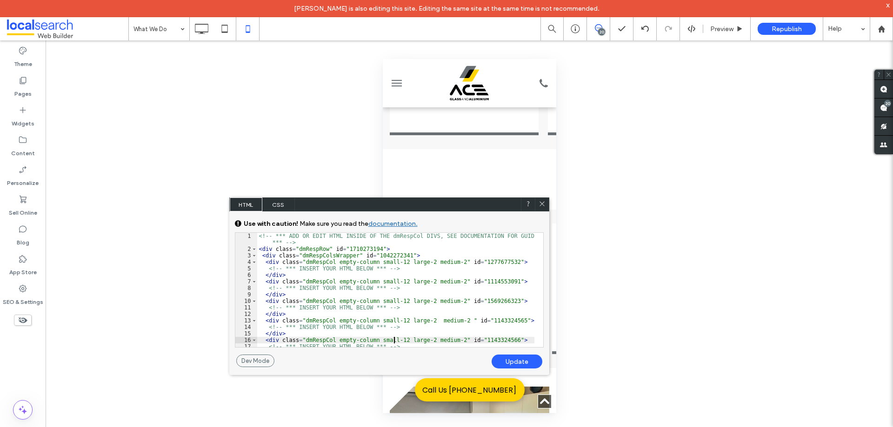
scroll to position [28, 0]
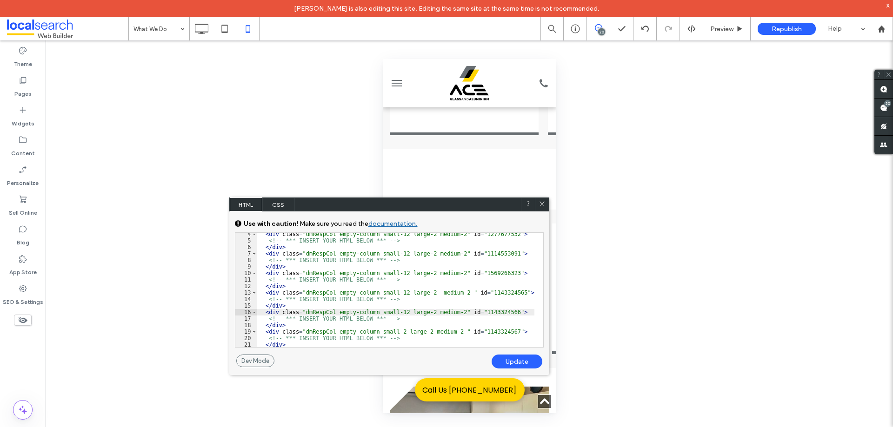
click at [392, 332] on div "< div class = "dmRespCol empty-column small-12 large-2 medium-2" id = "12776775…" at bounding box center [395, 294] width 277 height 127
type textarea "**"
click at [497, 360] on div "Update" at bounding box center [516, 362] width 51 height 14
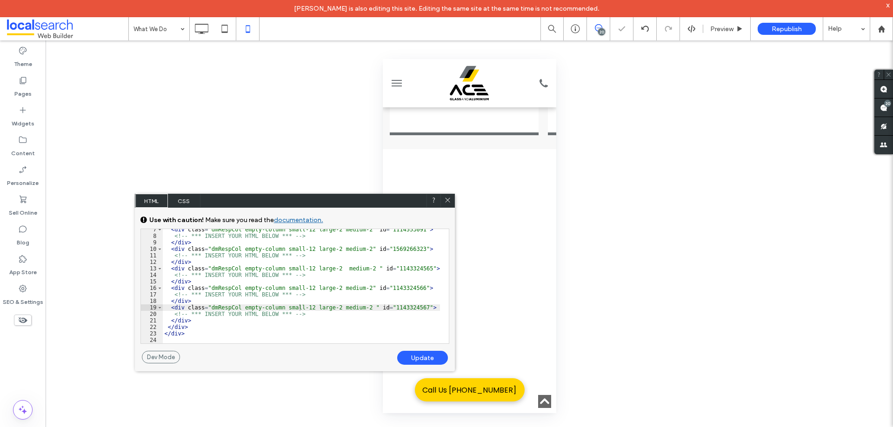
drag, startPoint x: 452, startPoint y: 211, endPoint x: 310, endPoint y: 201, distance: 143.1
click at [310, 201] on div "HTML CSS" at bounding box center [295, 201] width 320 height 14
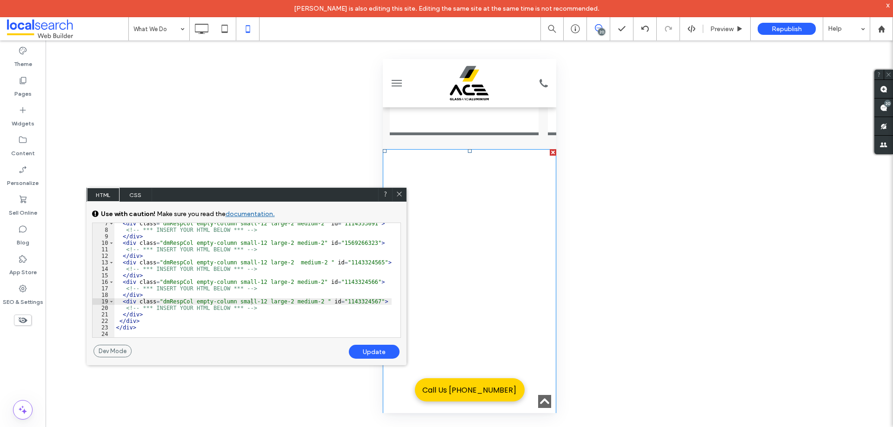
click at [401, 191] on icon at bounding box center [399, 194] width 7 height 7
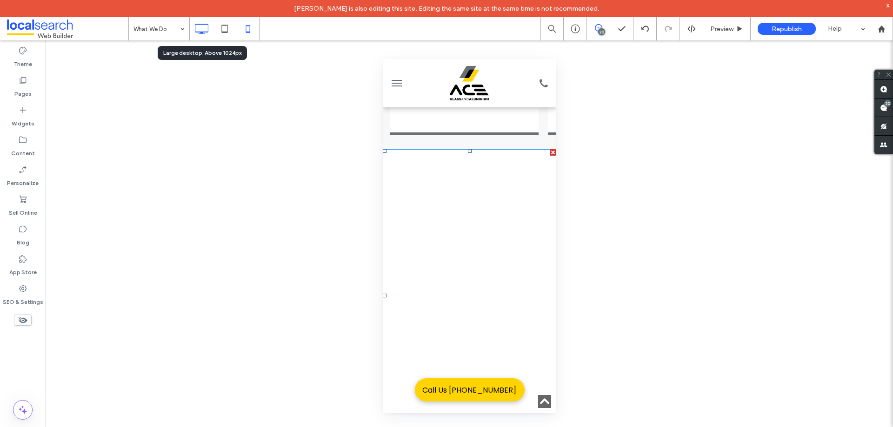
click at [205, 33] on icon at bounding box center [201, 29] width 19 height 19
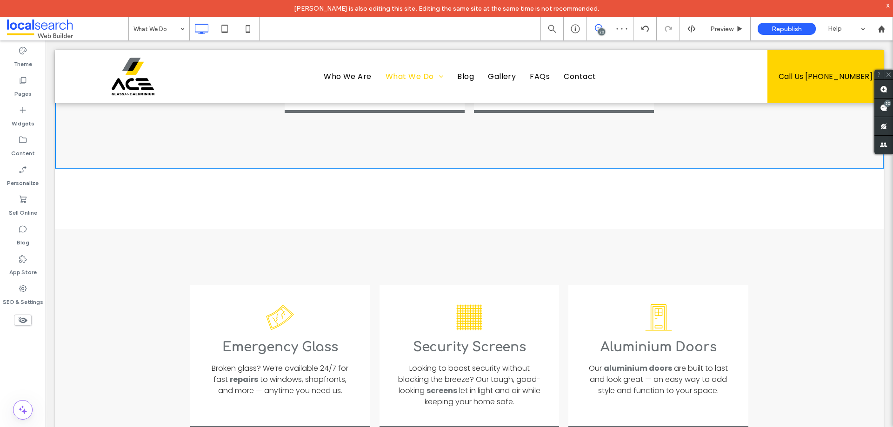
scroll to position [0, 0]
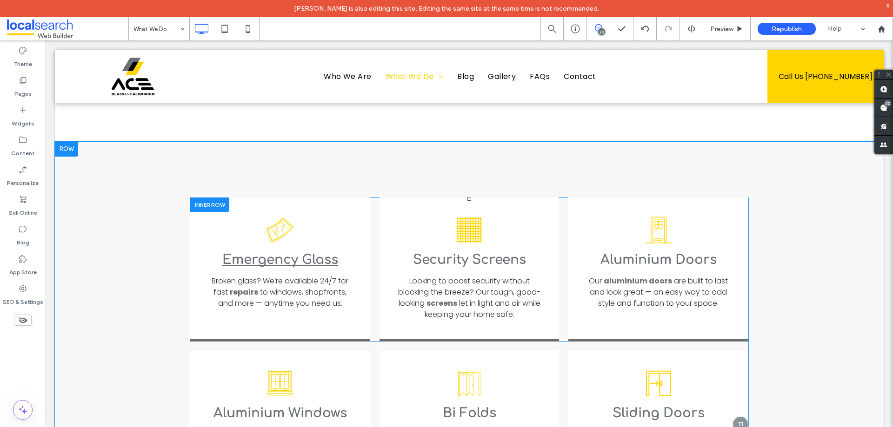
scroll to position [1209, 0]
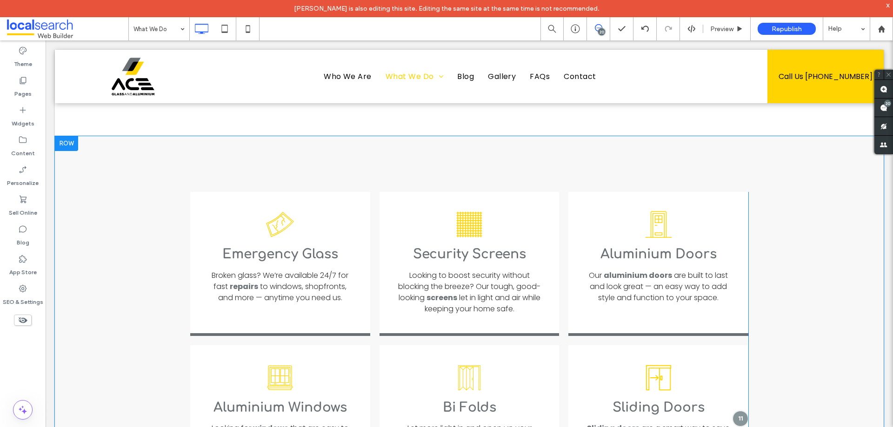
click at [68, 136] on div at bounding box center [66, 143] width 23 height 15
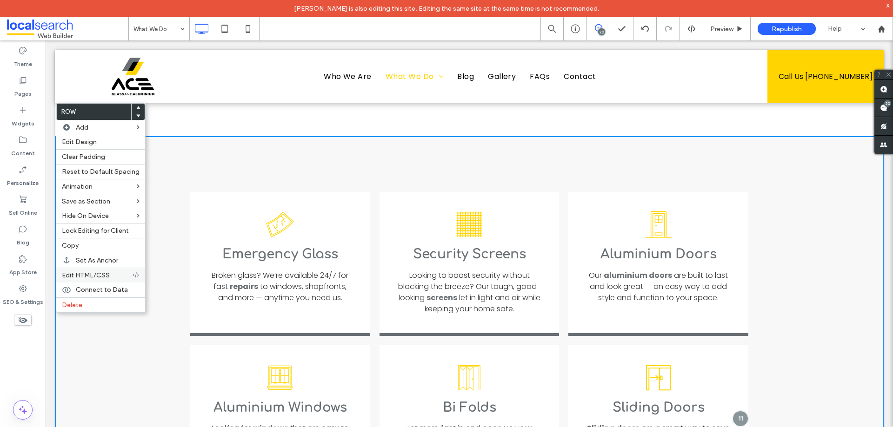
click at [87, 274] on span "Edit HTML/CSS" at bounding box center [86, 276] width 48 height 8
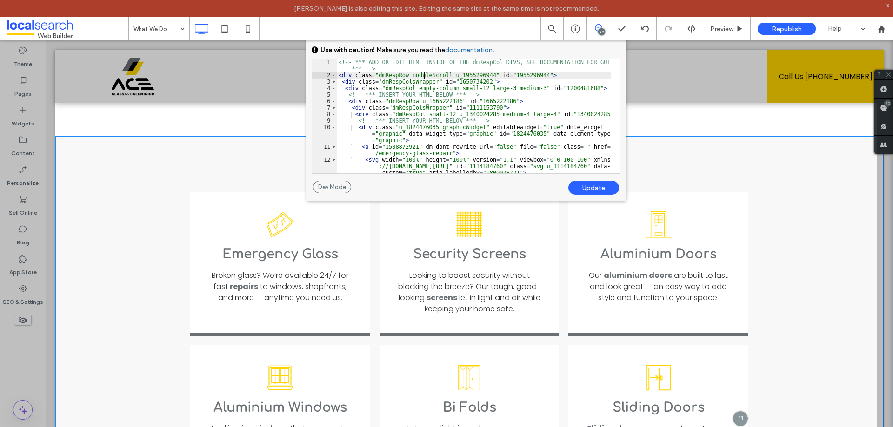
click at [423, 74] on div "<!-- *** ADD OR EDIT HTML INSIDE OF THE dmRespCol DIVS, SEE DOCUMENTATION FOR G…" at bounding box center [474, 126] width 274 height 134
drag, startPoint x: 538, startPoint y: 49, endPoint x: 494, endPoint y: 97, distance: 64.8
click at [494, 97] on div "GENERAL CSS FOR ALL DEVICES DEVICE SPECIFIC CSS Use with caution! Make sure you…" at bounding box center [466, 109] width 320 height 143
click at [888, 5] on div at bounding box center [884, 213] width 16 height 427
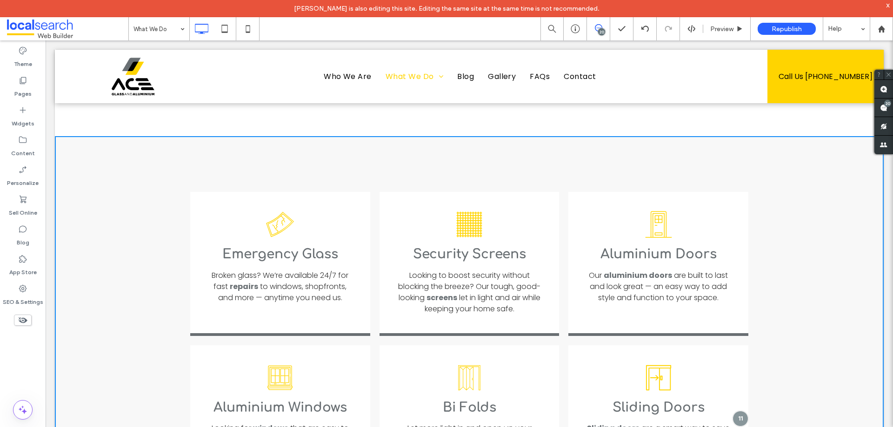
click at [887, 6] on div "x" at bounding box center [888, 5] width 4 height 8
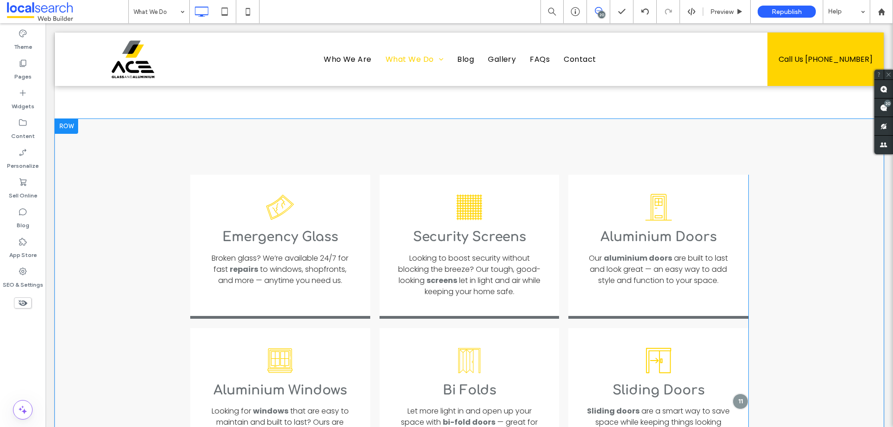
click at [74, 119] on div at bounding box center [66, 126] width 23 height 15
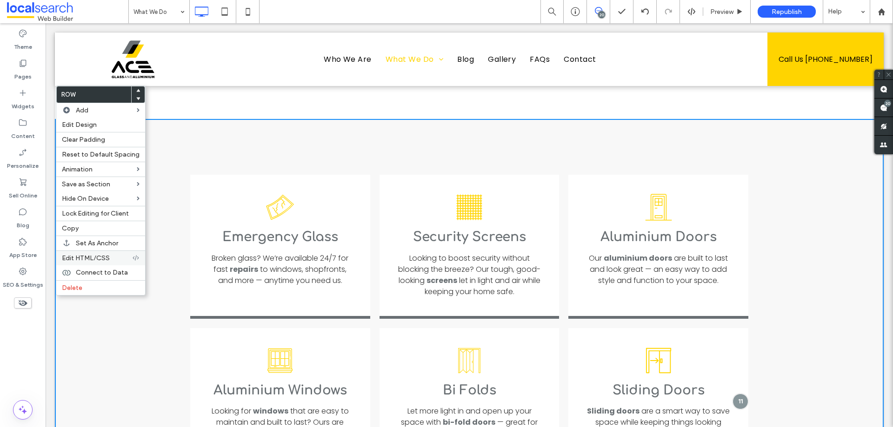
click at [95, 257] on span "Edit HTML/CSS" at bounding box center [86, 258] width 48 height 8
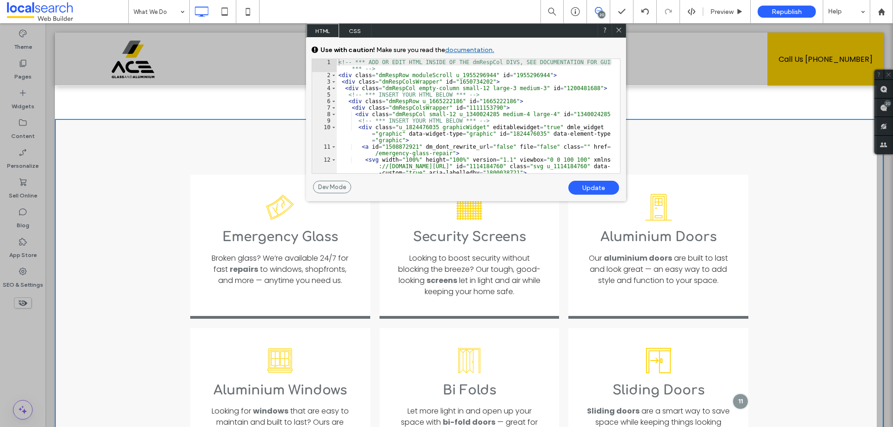
click at [420, 76] on div "<!-- *** ADD OR EDIT HTML INSIDE OF THE dmRespCol DIVS, SEE DOCUMENTATION FOR G…" at bounding box center [474, 126] width 274 height 134
click at [619, 31] on icon at bounding box center [618, 30] width 7 height 7
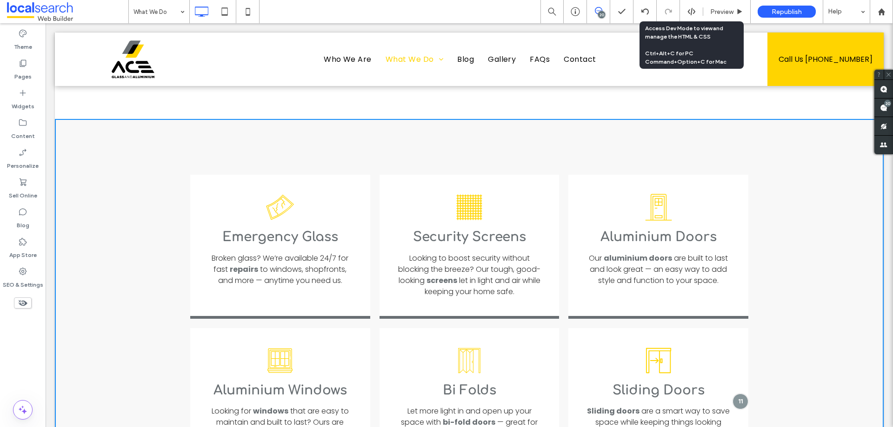
click at [689, 13] on use at bounding box center [690, 11] width 7 height 7
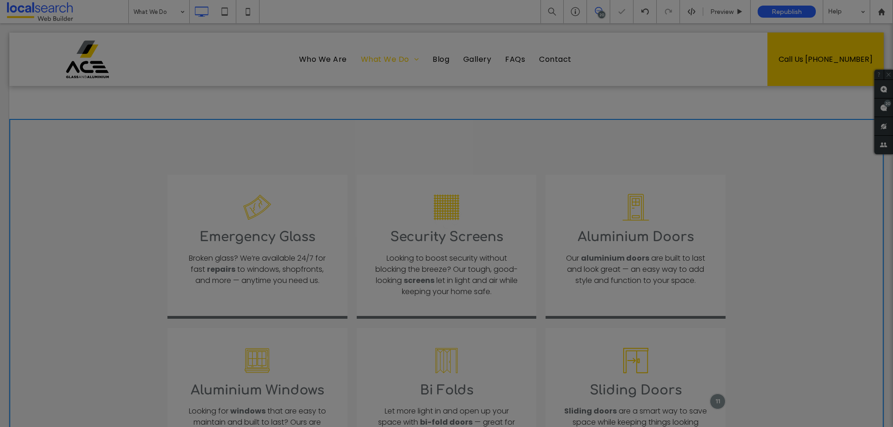
scroll to position [0, 0]
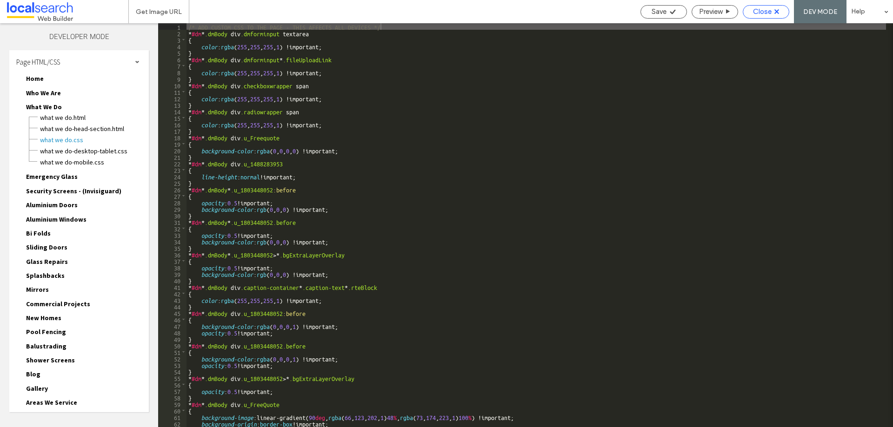
click at [766, 10] on span "Close" at bounding box center [762, 11] width 19 height 8
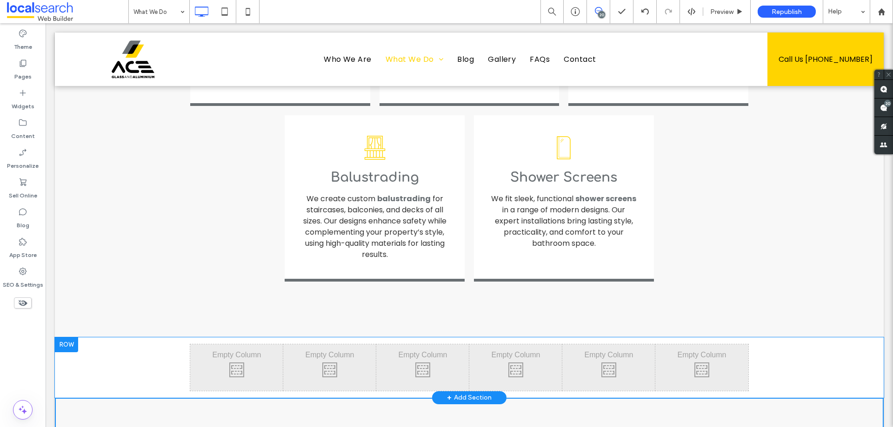
scroll to position [1069, 0]
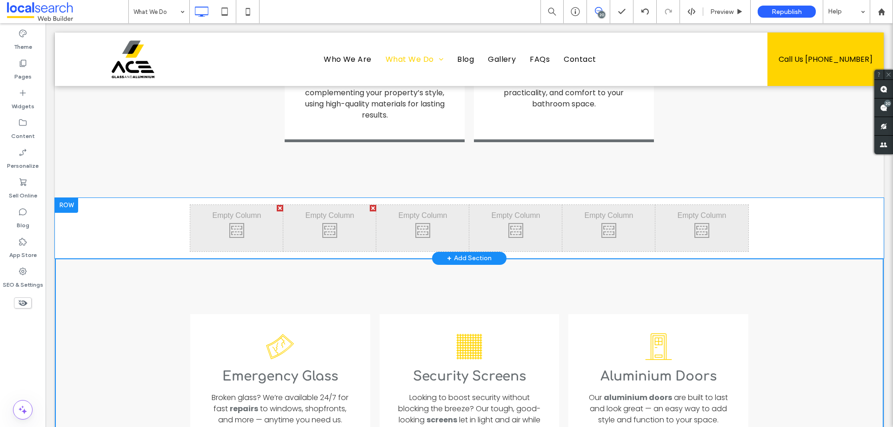
click at [69, 198] on div at bounding box center [66, 205] width 23 height 15
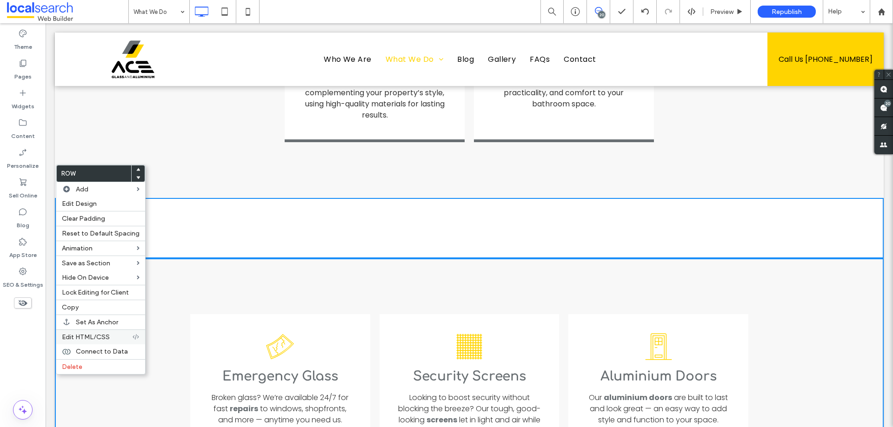
click at [85, 340] on span "Edit HTML/CSS" at bounding box center [86, 337] width 48 height 8
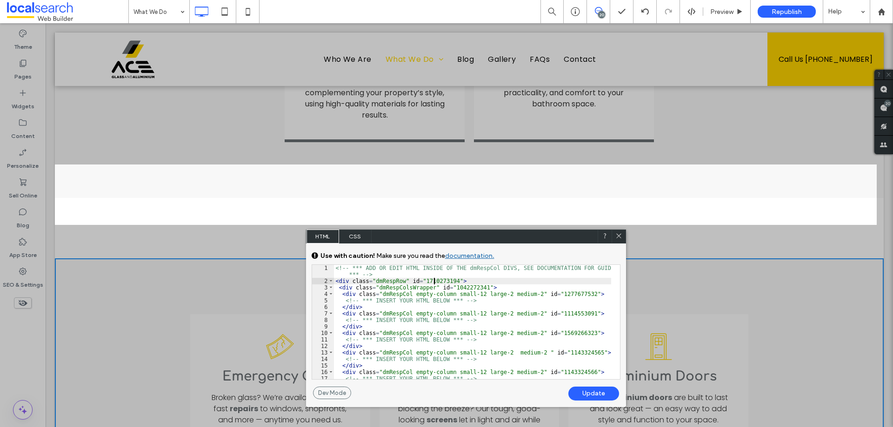
click at [433, 283] on div "<!-- *** ADD OR EDIT HTML INSIDE OF THE dmRespCol DIVS, SEE DOCUMENTATION FOR G…" at bounding box center [472, 332] width 277 height 134
click at [342, 393] on div "Dev Mode" at bounding box center [332, 393] width 38 height 13
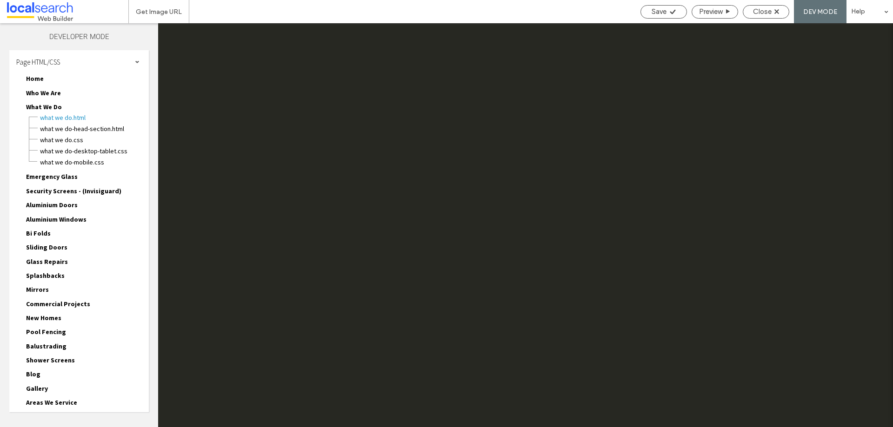
scroll to position [5260, 0]
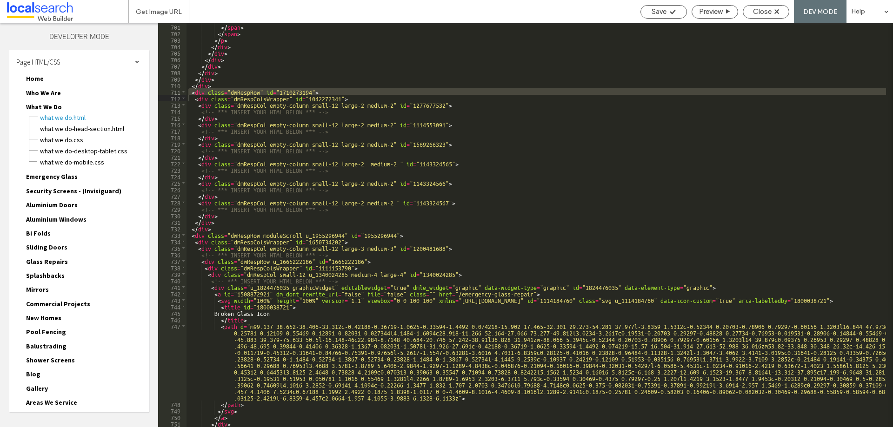
click at [259, 89] on div "</ span > </ span > </ p > </ div > </ div > </ div > </ div > </ div > </ div …" at bounding box center [535, 225] width 699 height 404
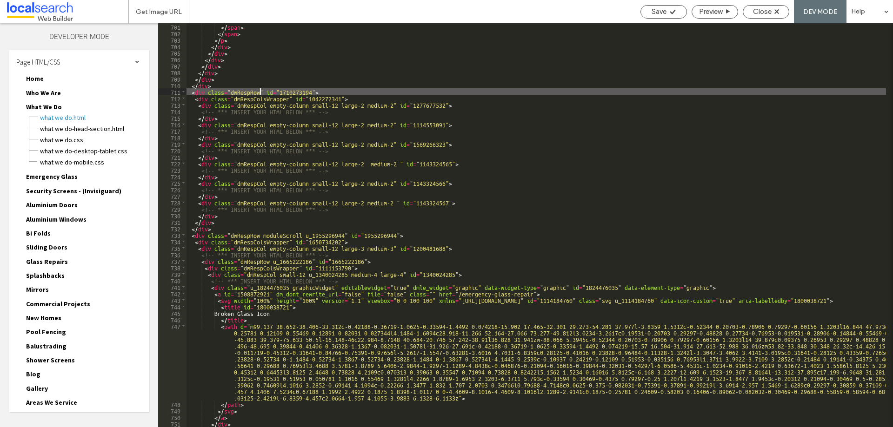
click at [261, 90] on div "</ span > </ span > </ p > </ div > </ div > </ div > </ div > </ div > </ div …" at bounding box center [614, 231] width 857 height 417
type textarea "**"
click at [264, 91] on div "</ span > </ span > </ p > </ div > </ div > </ div > </ div > </ div > </ div …" at bounding box center [614, 231] width 857 height 417
click at [667, 11] on div "Save" at bounding box center [664, 11] width 46 height 8
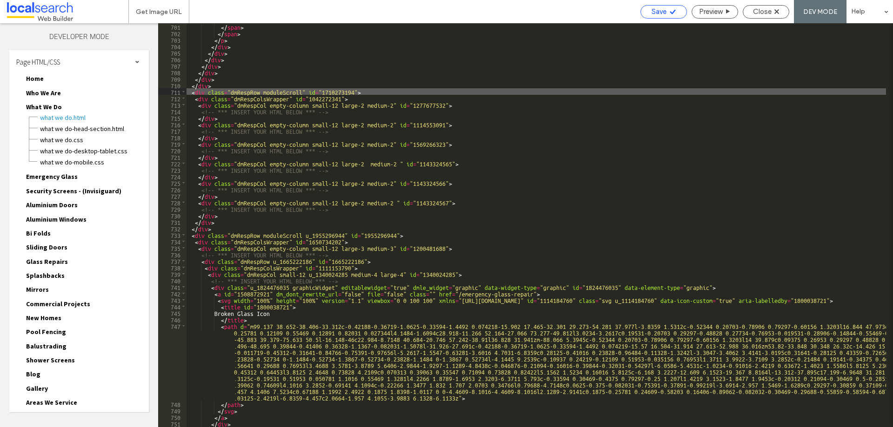
click at [667, 11] on div "Save" at bounding box center [664, 11] width 46 height 8
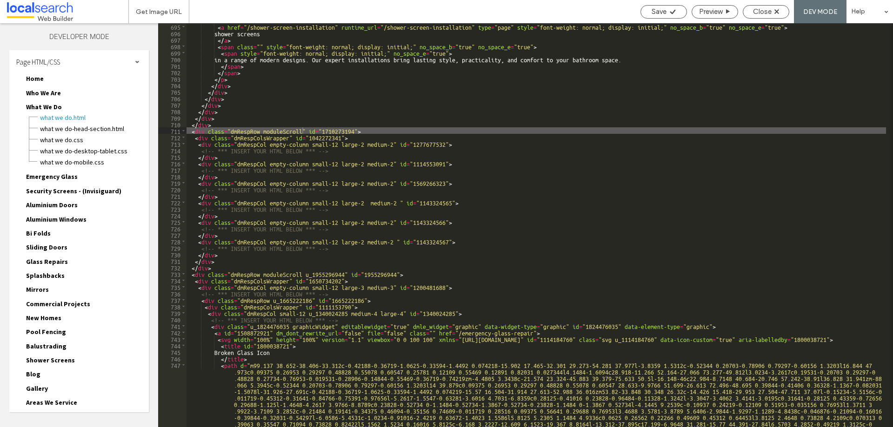
scroll to position [5559, 0]
click at [770, 14] on span "Close" at bounding box center [762, 11] width 19 height 8
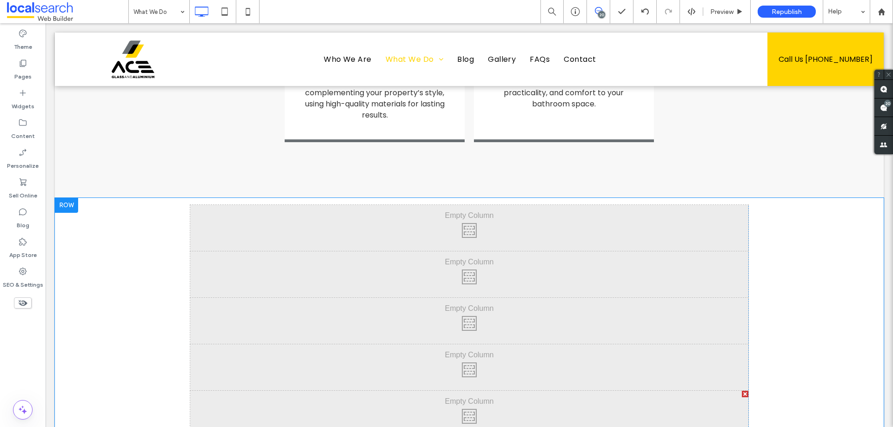
scroll to position [1116, 0]
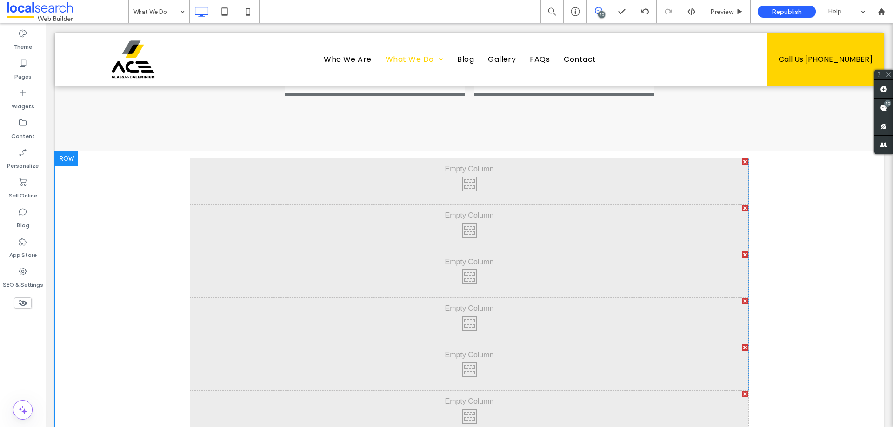
click at [832, 293] on div "Click To Paste Click To Paste Click To Paste Click To Paste Click To Paste Clic…" at bounding box center [469, 298] width 829 height 293
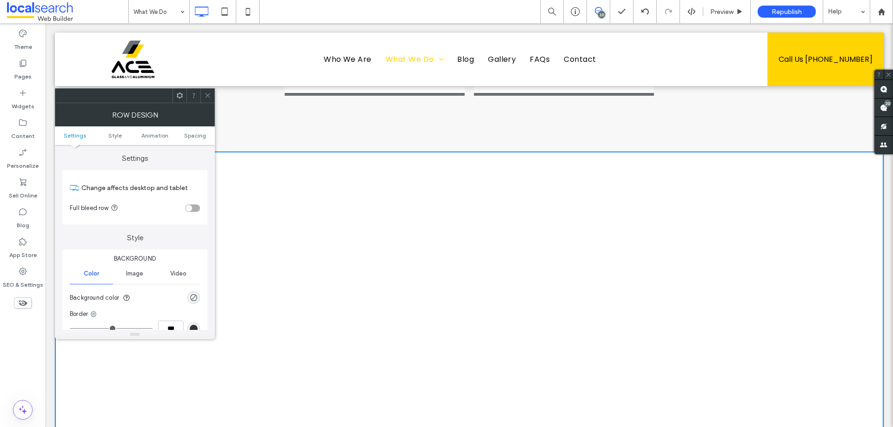
click at [212, 96] on div at bounding box center [207, 96] width 14 height 14
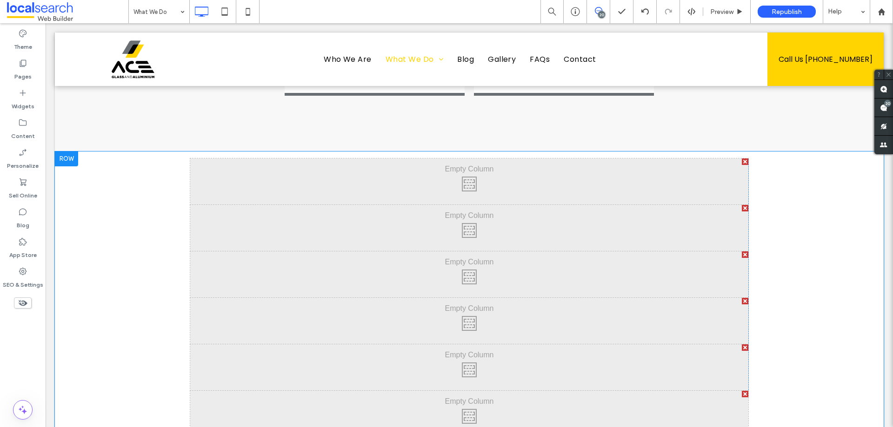
click at [417, 159] on div "Click To Paste" at bounding box center [469, 182] width 558 height 46
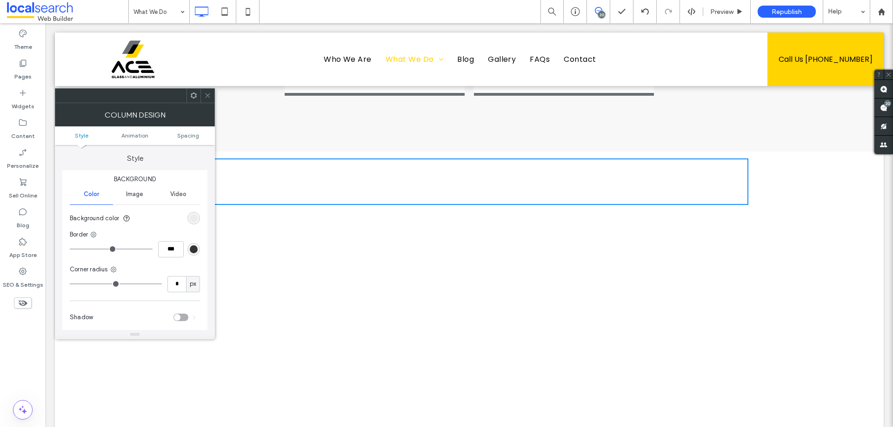
click at [209, 99] on icon at bounding box center [207, 95] width 7 height 7
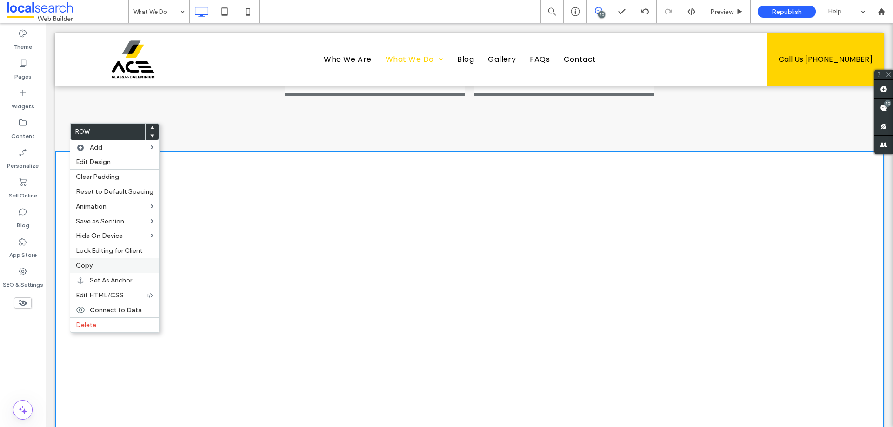
click at [88, 263] on span "Copy" at bounding box center [84, 266] width 17 height 8
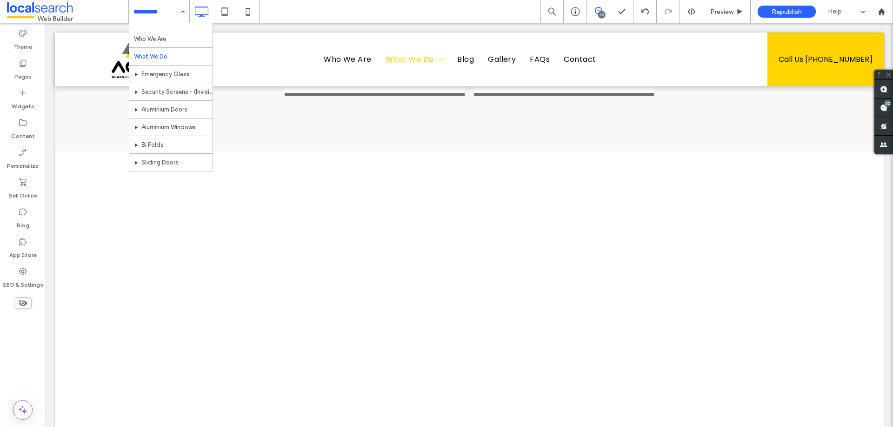
scroll to position [0, 0]
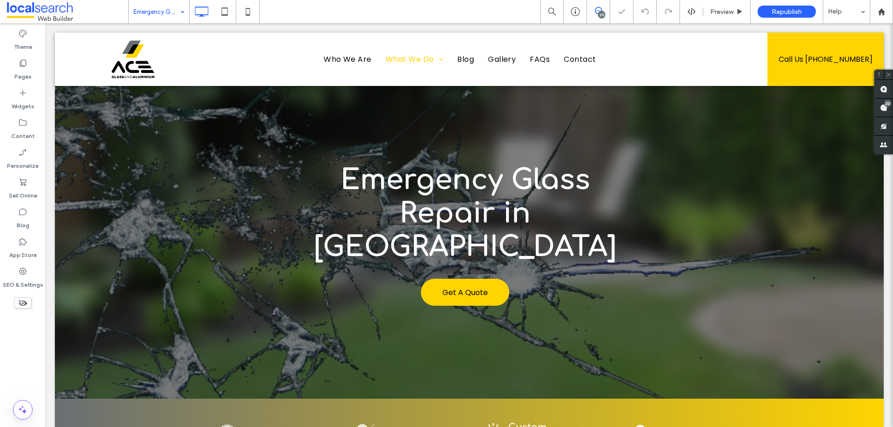
click at [160, 14] on input at bounding box center [156, 11] width 46 height 23
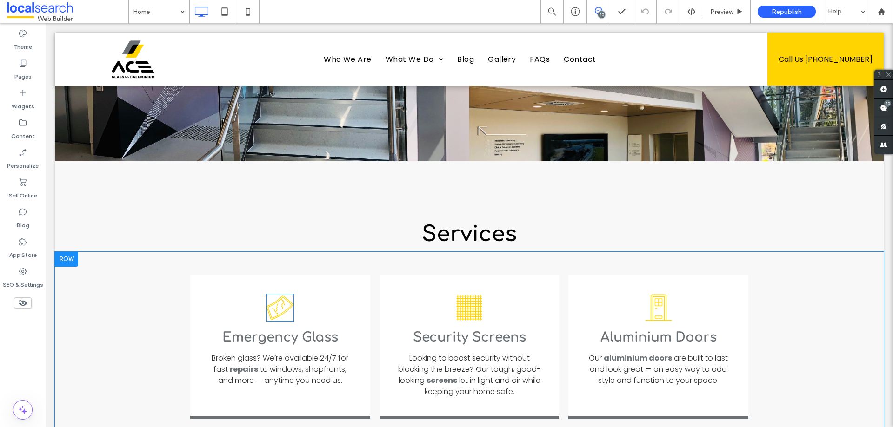
scroll to position [1037, 0]
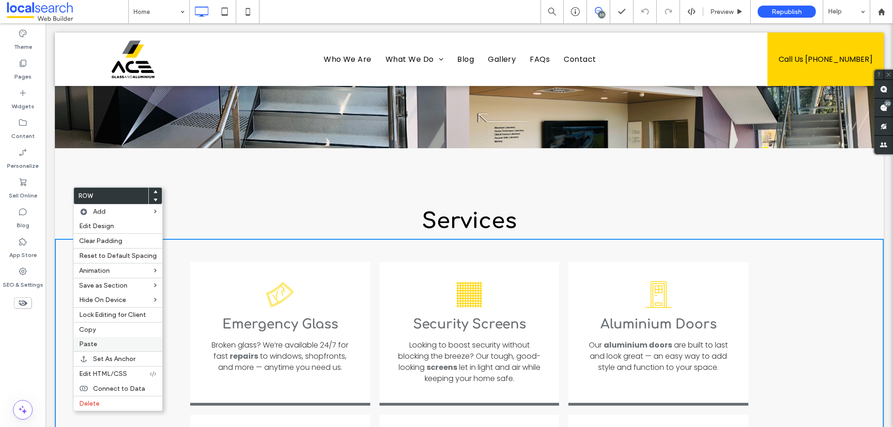
click at [104, 346] on label "Paste" at bounding box center [118, 344] width 78 height 8
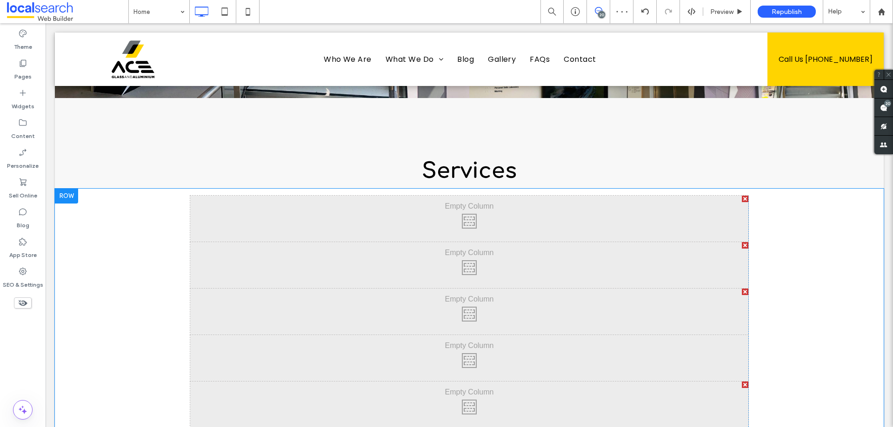
scroll to position [1083, 0]
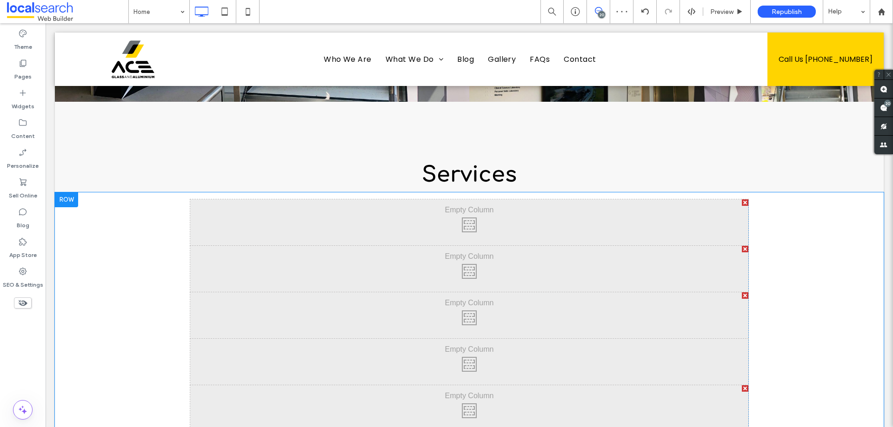
click at [374, 199] on div "Click To Paste Click To Paste" at bounding box center [469, 222] width 558 height 46
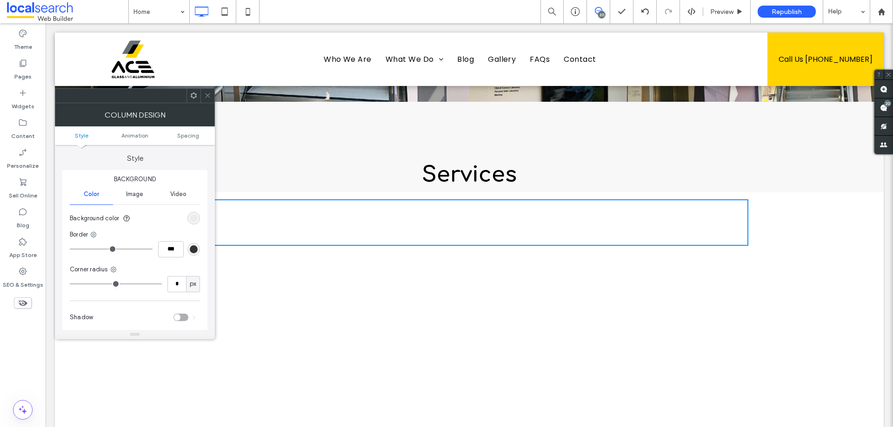
click at [210, 93] on use at bounding box center [207, 95] width 5 height 5
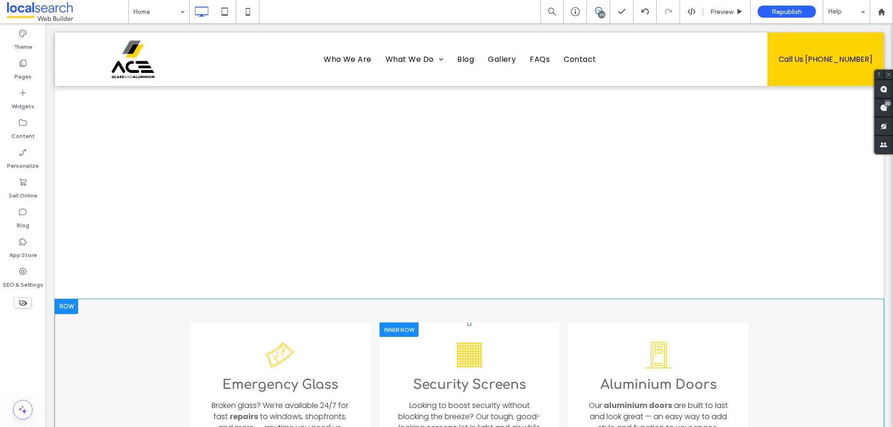
scroll to position [1130, 0]
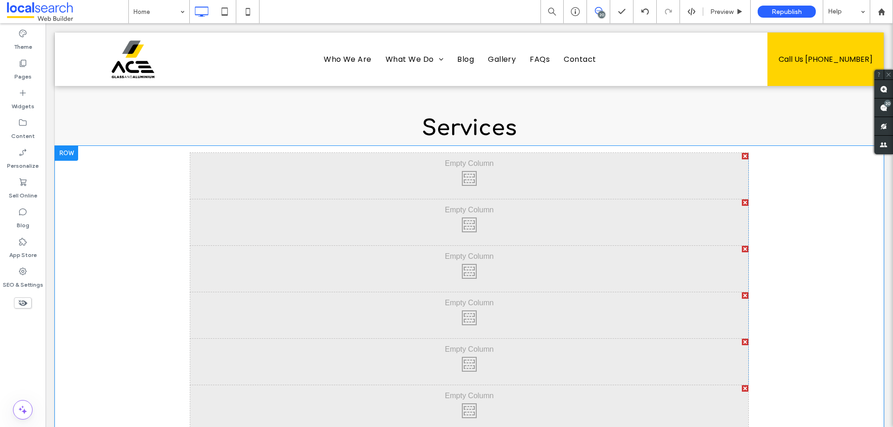
click at [476, 385] on div "Click To Paste Click To Paste" at bounding box center [469, 408] width 558 height 46
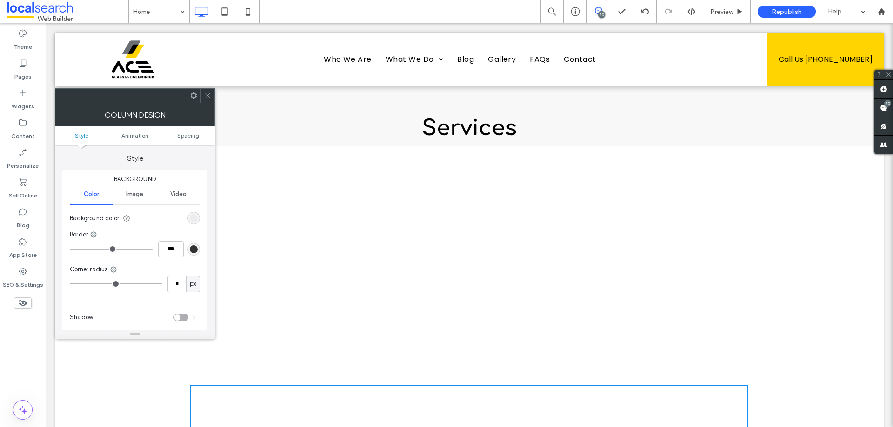
click at [210, 96] on icon at bounding box center [207, 95] width 7 height 7
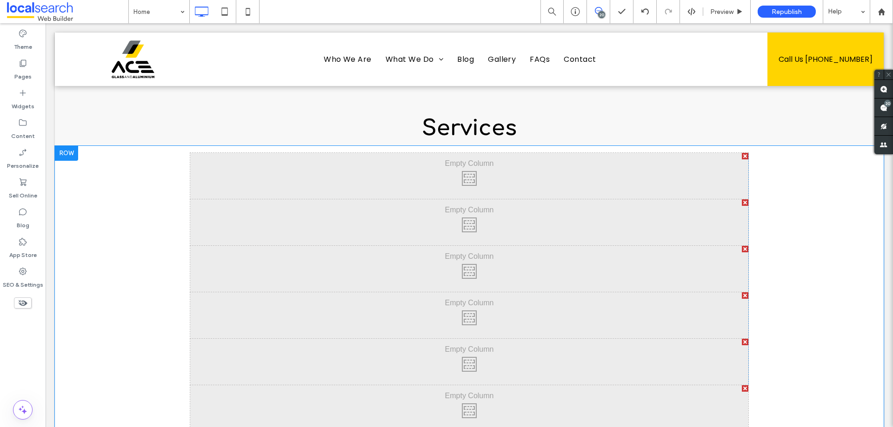
click at [292, 339] on div "Click To Paste Click To Paste" at bounding box center [469, 362] width 558 height 46
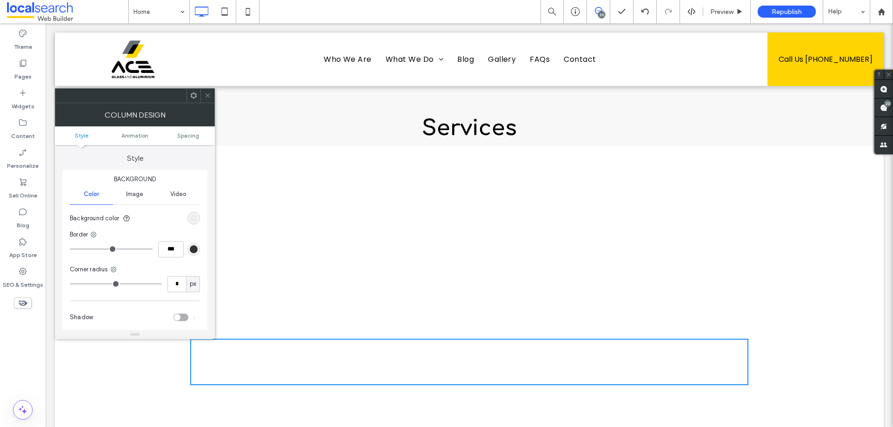
click at [208, 90] on span at bounding box center [207, 96] width 7 height 14
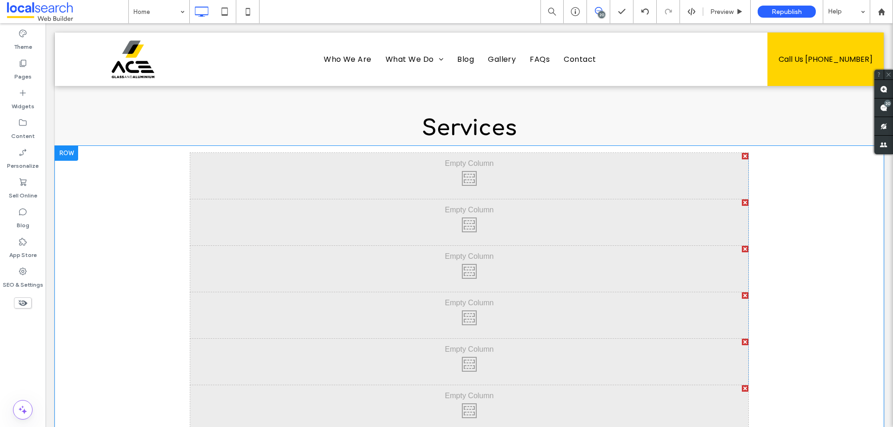
click at [352, 292] on div "Click To Paste Click To Paste" at bounding box center [469, 315] width 558 height 46
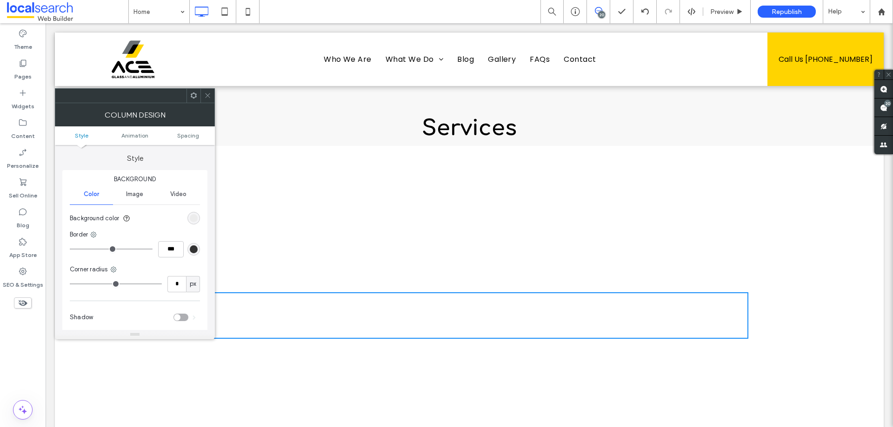
click at [210, 99] on icon at bounding box center [207, 95] width 7 height 7
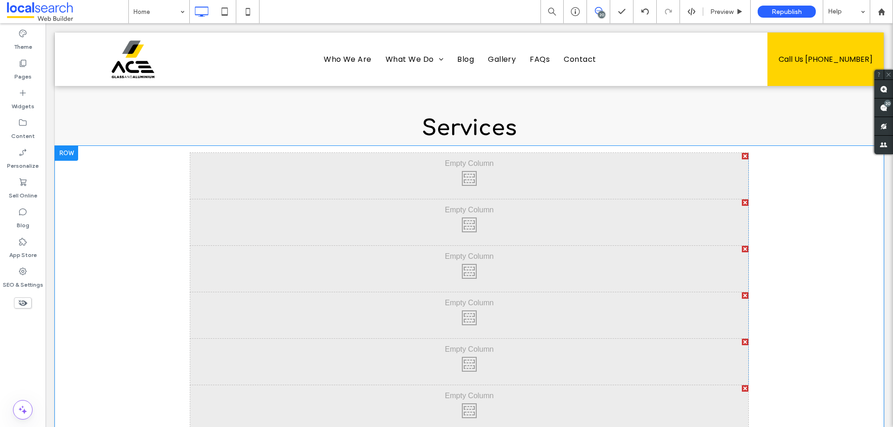
click at [287, 246] on div "Click To Paste Click To Paste" at bounding box center [469, 269] width 558 height 46
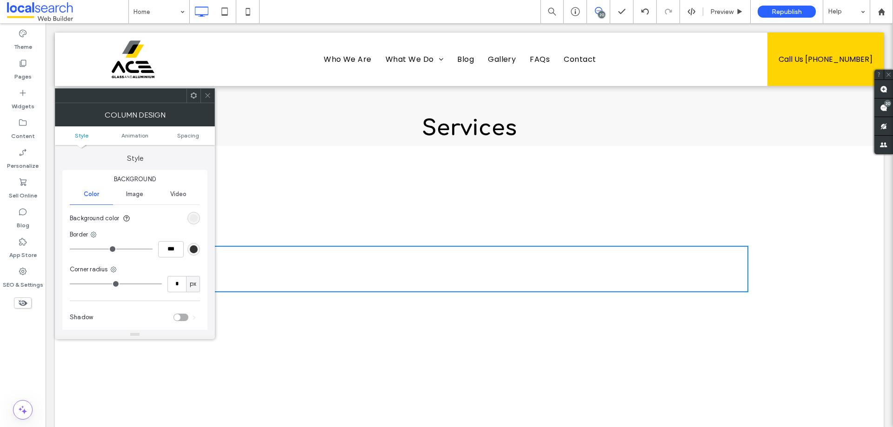
click at [287, 246] on div "Click To Paste Click To Paste" at bounding box center [469, 269] width 558 height 46
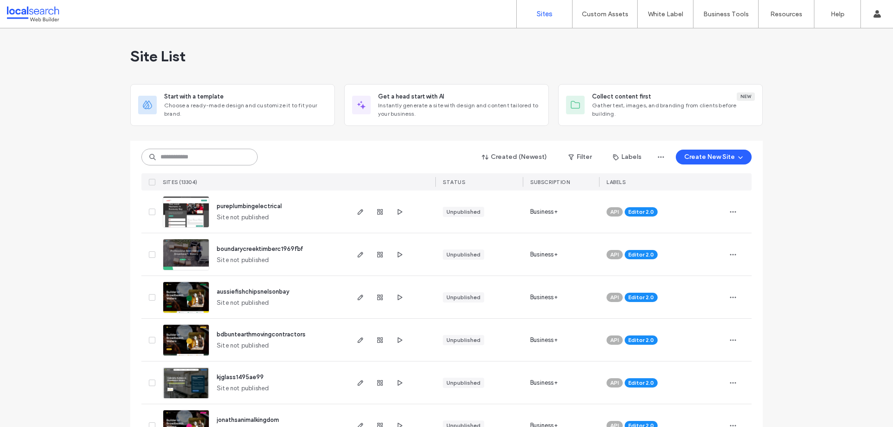
click at [217, 152] on input at bounding box center [199, 157] width 116 height 17
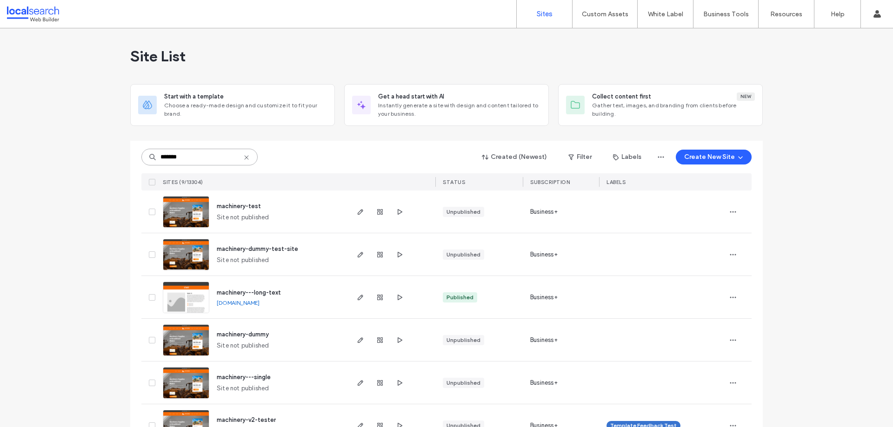
type input "*******"
click at [197, 211] on img at bounding box center [186, 228] width 46 height 63
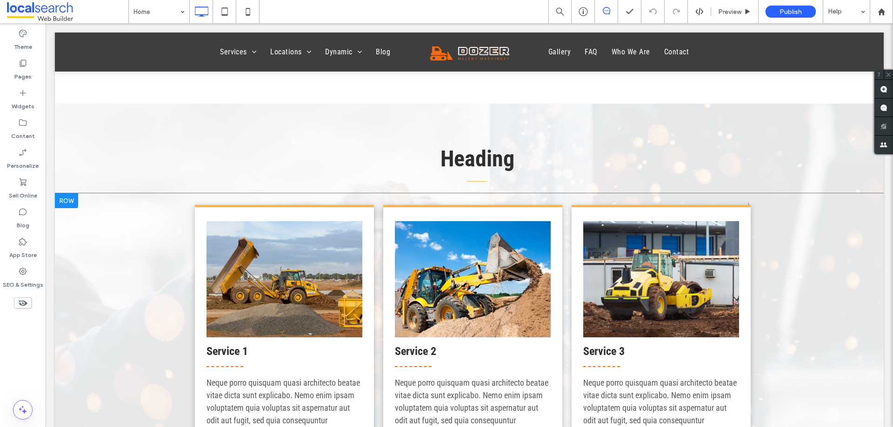
scroll to position [1069, 0]
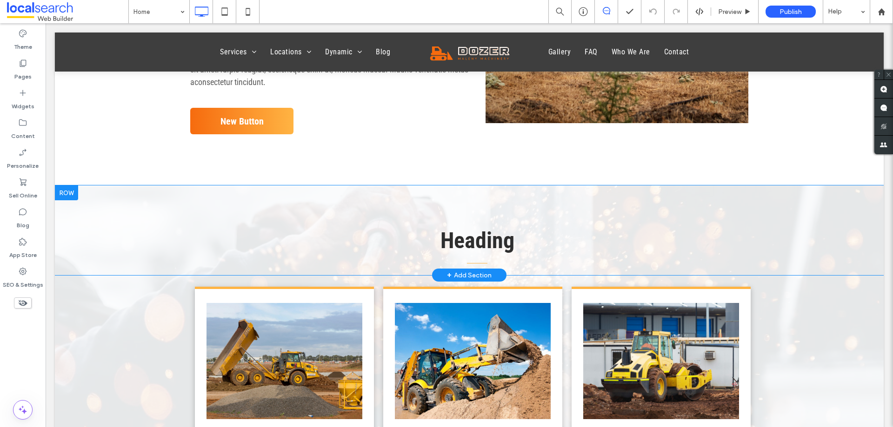
click at [66, 192] on div at bounding box center [66, 193] width 23 height 15
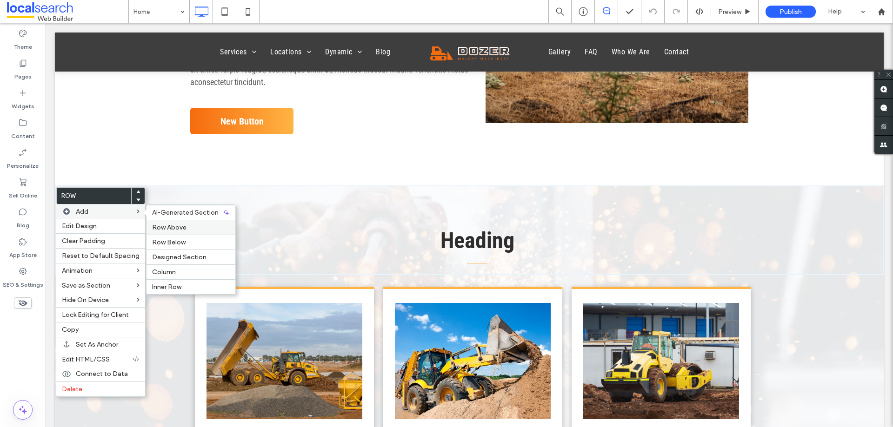
click at [159, 228] on span "Row Above" at bounding box center [169, 228] width 34 height 8
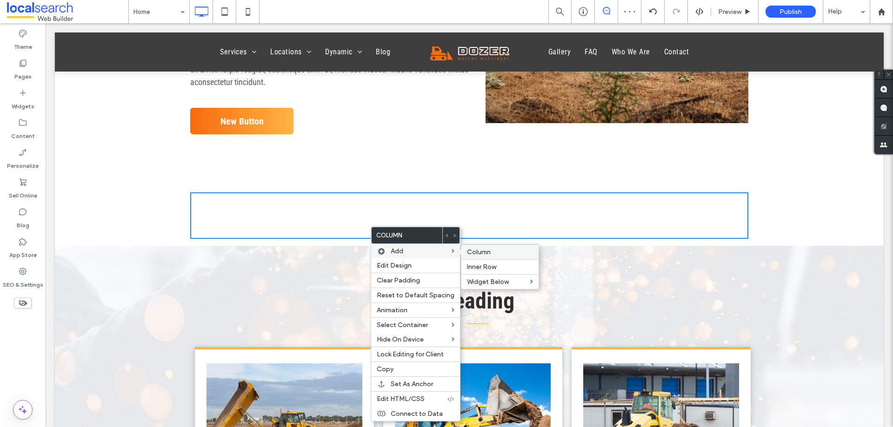
click at [471, 258] on div "Column" at bounding box center [499, 252] width 77 height 15
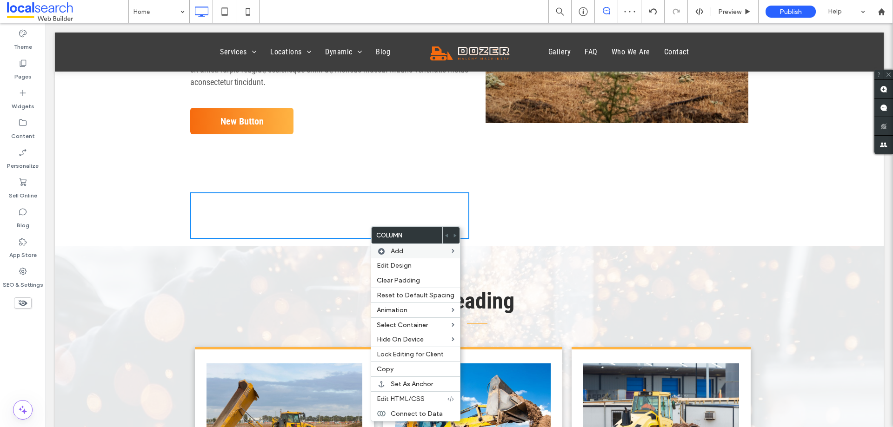
click at [491, 221] on div "Click To Paste Click To Paste" at bounding box center [608, 216] width 279 height 46
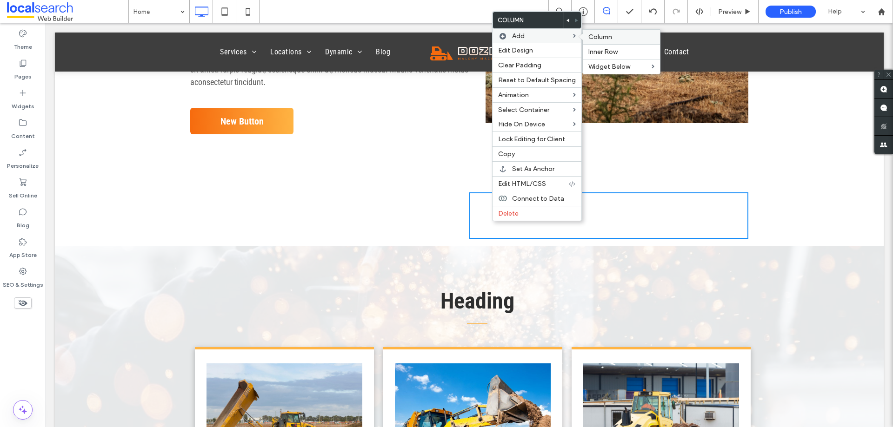
click at [599, 37] on span "Column" at bounding box center [600, 37] width 24 height 8
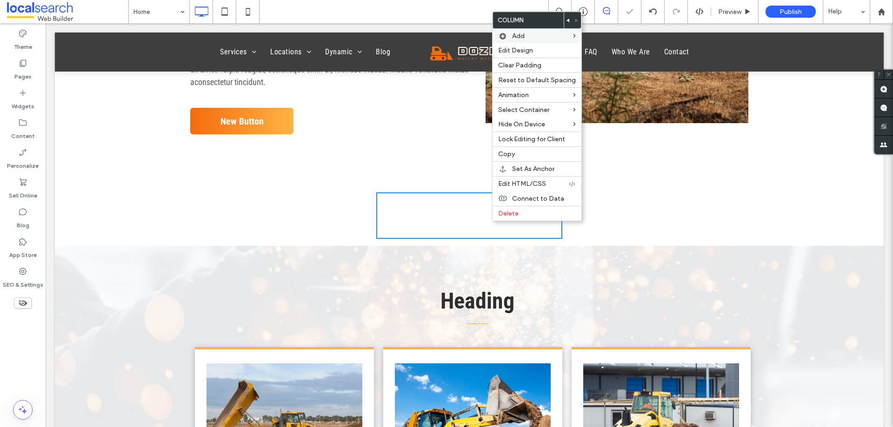
click at [615, 217] on div "Click To Paste Click To Paste" at bounding box center [655, 216] width 186 height 46
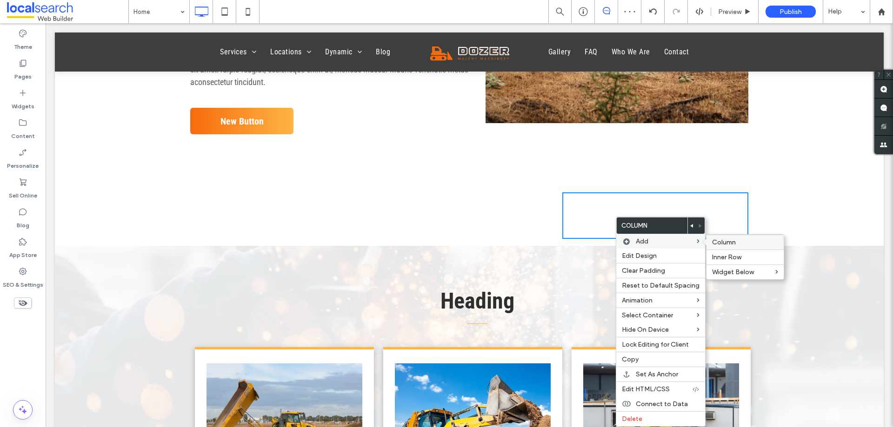
click at [716, 244] on span "Column" at bounding box center [724, 243] width 24 height 8
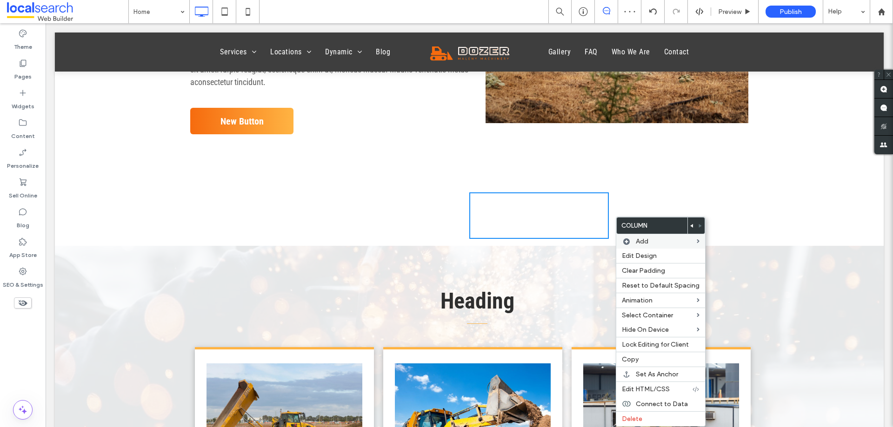
click at [384, 222] on div "Click To Paste Click To Paste" at bounding box center [399, 216] width 139 height 46
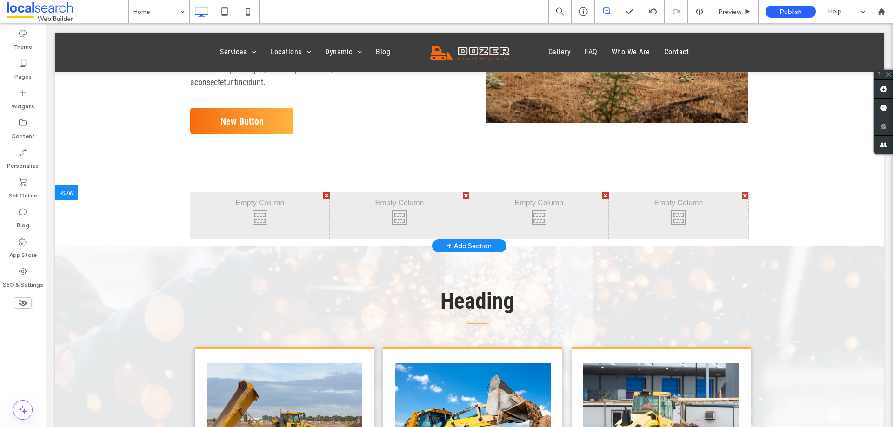
click at [69, 194] on div at bounding box center [66, 193] width 23 height 15
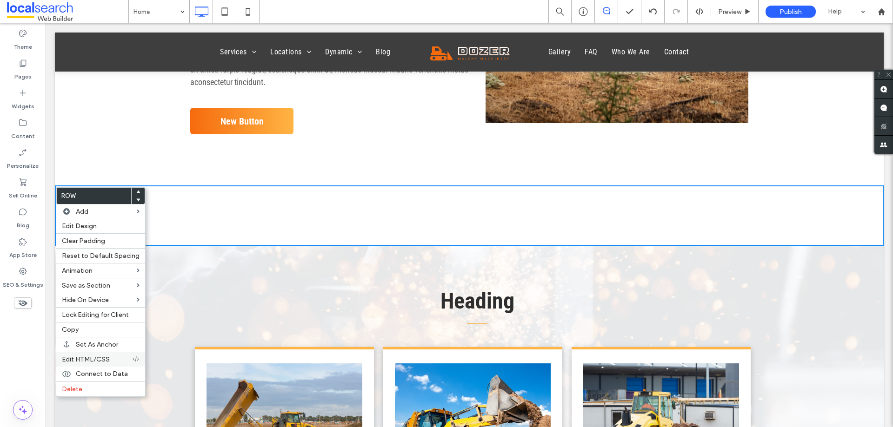
click at [89, 359] on span "Edit HTML/CSS" at bounding box center [86, 360] width 48 height 8
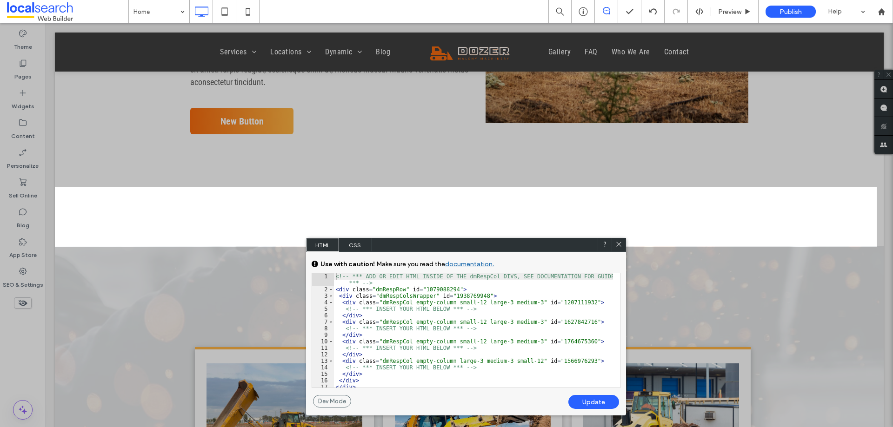
click at [385, 348] on div "<!-- *** ADD OR EDIT HTML INSIDE OF THE dmRespCol DIVS, SEE DOCUMENTATION FOR G…" at bounding box center [473, 340] width 279 height 134
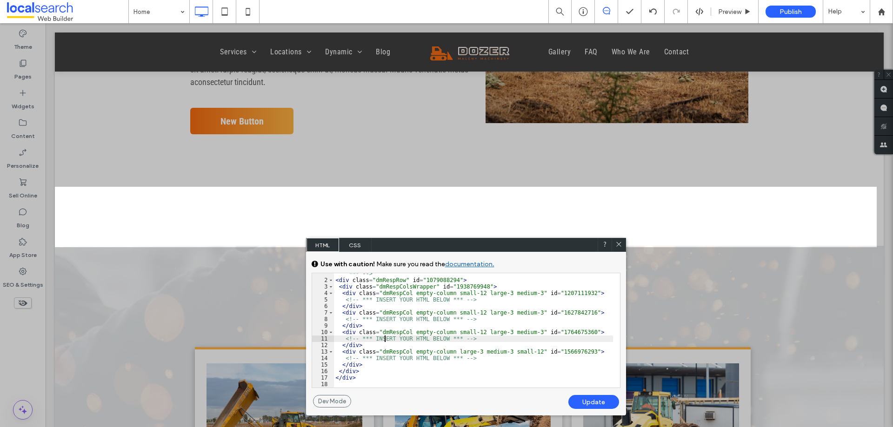
scroll to position [9, 0]
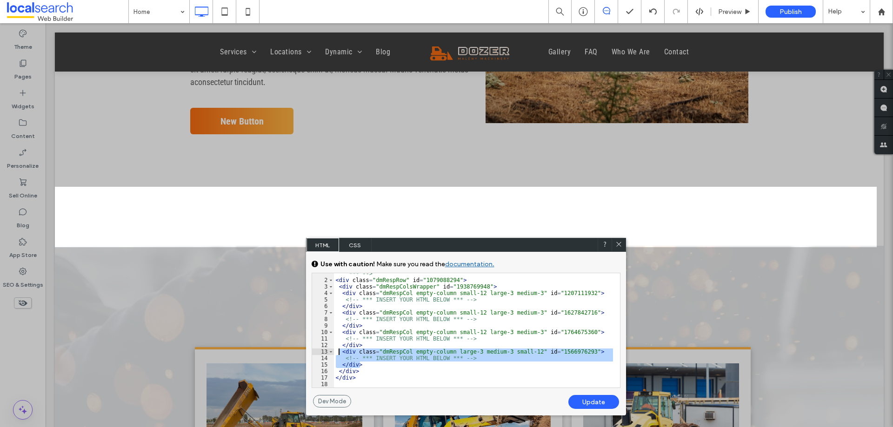
drag, startPoint x: 365, startPoint y: 365, endPoint x: 340, endPoint y: 353, distance: 28.3
click at [340, 353] on div "<!-- *** ADD OR EDIT HTML INSIDE OF THE dmRespCol DIVS, SEE DOCUMENTATION FOR G…" at bounding box center [473, 331] width 279 height 134
click at [375, 366] on div "<!-- *** ADD OR EDIT HTML INSIDE OF THE dmRespCol DIVS, SEE DOCUMENTATION FOR G…" at bounding box center [473, 330] width 279 height 114
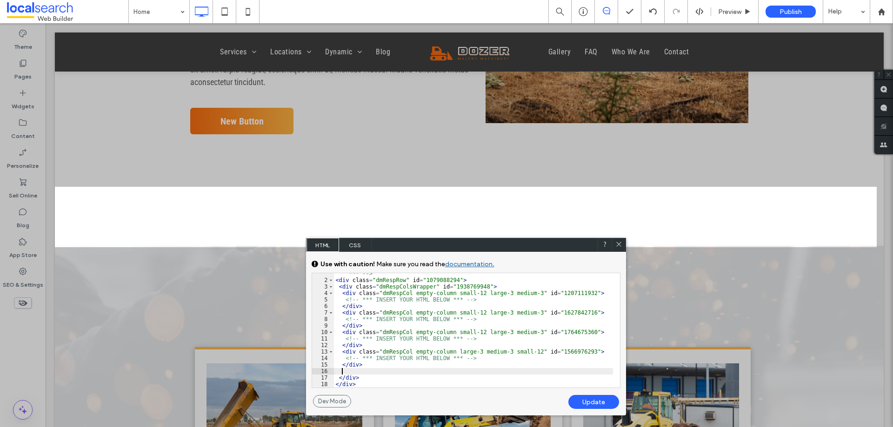
paste textarea
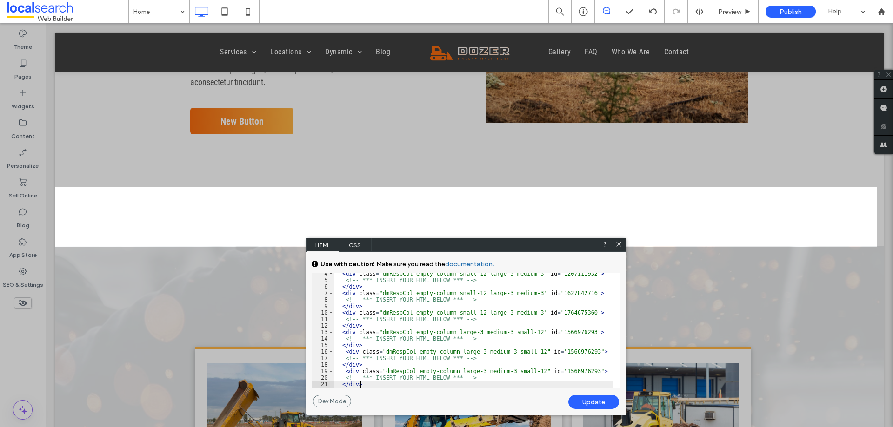
click at [474, 371] on div "< div class = "dmRespCol empty-column small-12 large-3 medium-3" id = "12071119…" at bounding box center [473, 334] width 279 height 127
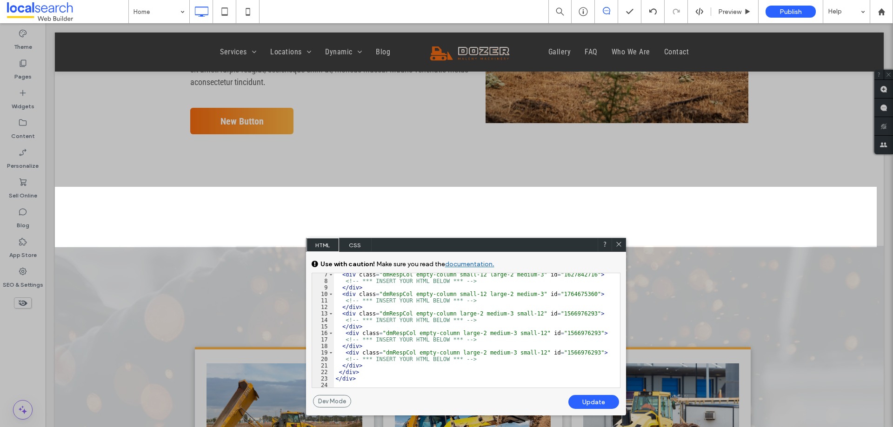
scroll to position [47, 0]
click at [577, 332] on div "< div class = "dmRespCol empty-column small-12 large-2 medium-3" id = "16278427…" at bounding box center [473, 335] width 279 height 127
type textarea "**"
click at [600, 398] on div "Update" at bounding box center [593, 402] width 51 height 14
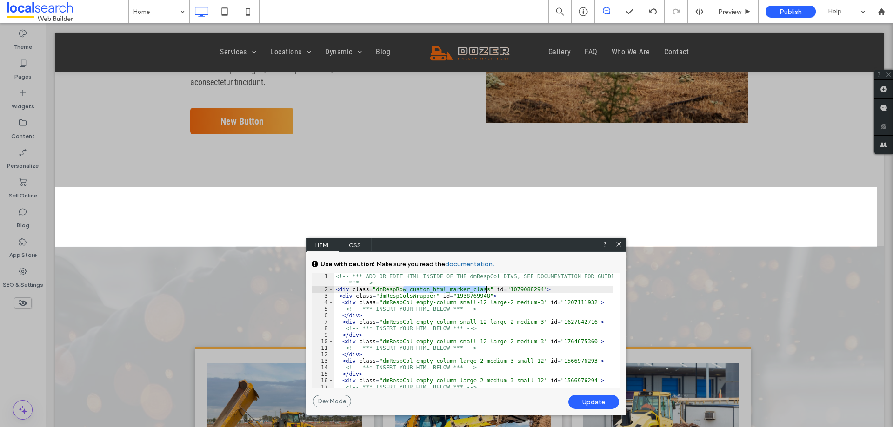
drag, startPoint x: 402, startPoint y: 289, endPoint x: 487, endPoint y: 288, distance: 84.6
click at [487, 288] on div "<!-- *** ADD OR EDIT HTML INSIDE OF THE dmRespCol DIVS, SEE DOCUMENTATION FOR G…" at bounding box center [473, 340] width 279 height 134
click at [465, 288] on div "<!-- *** ADD OR EDIT HTML INSIDE OF THE dmRespCol DIVS, SEE DOCUMENTATION FOR G…" at bounding box center [473, 330] width 279 height 114
click at [623, 245] on div at bounding box center [618, 245] width 14 height 14
click at [616, 244] on icon at bounding box center [618, 244] width 7 height 7
